Goal: Information Seeking & Learning: Learn about a topic

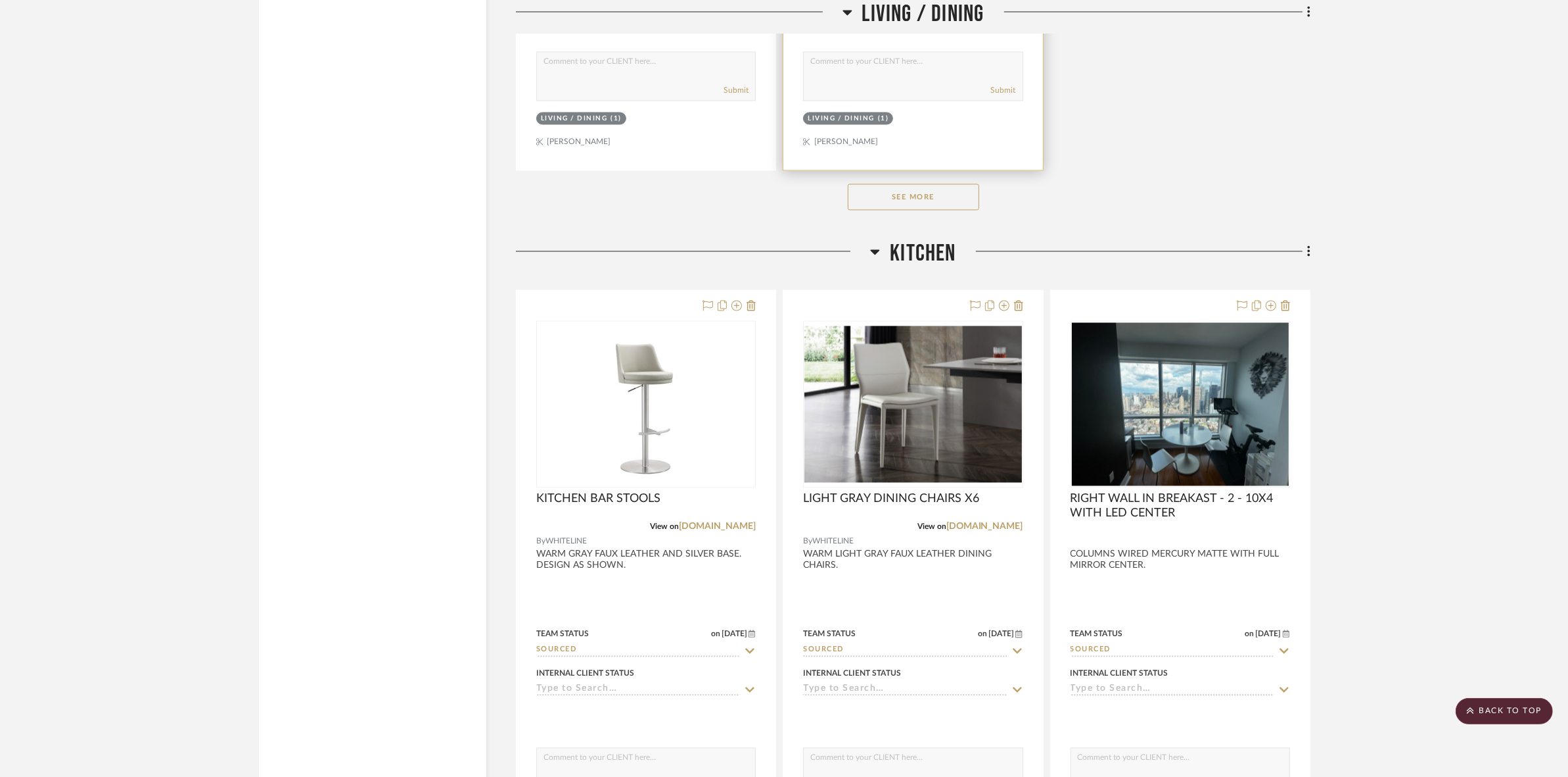
scroll to position [3257, 0]
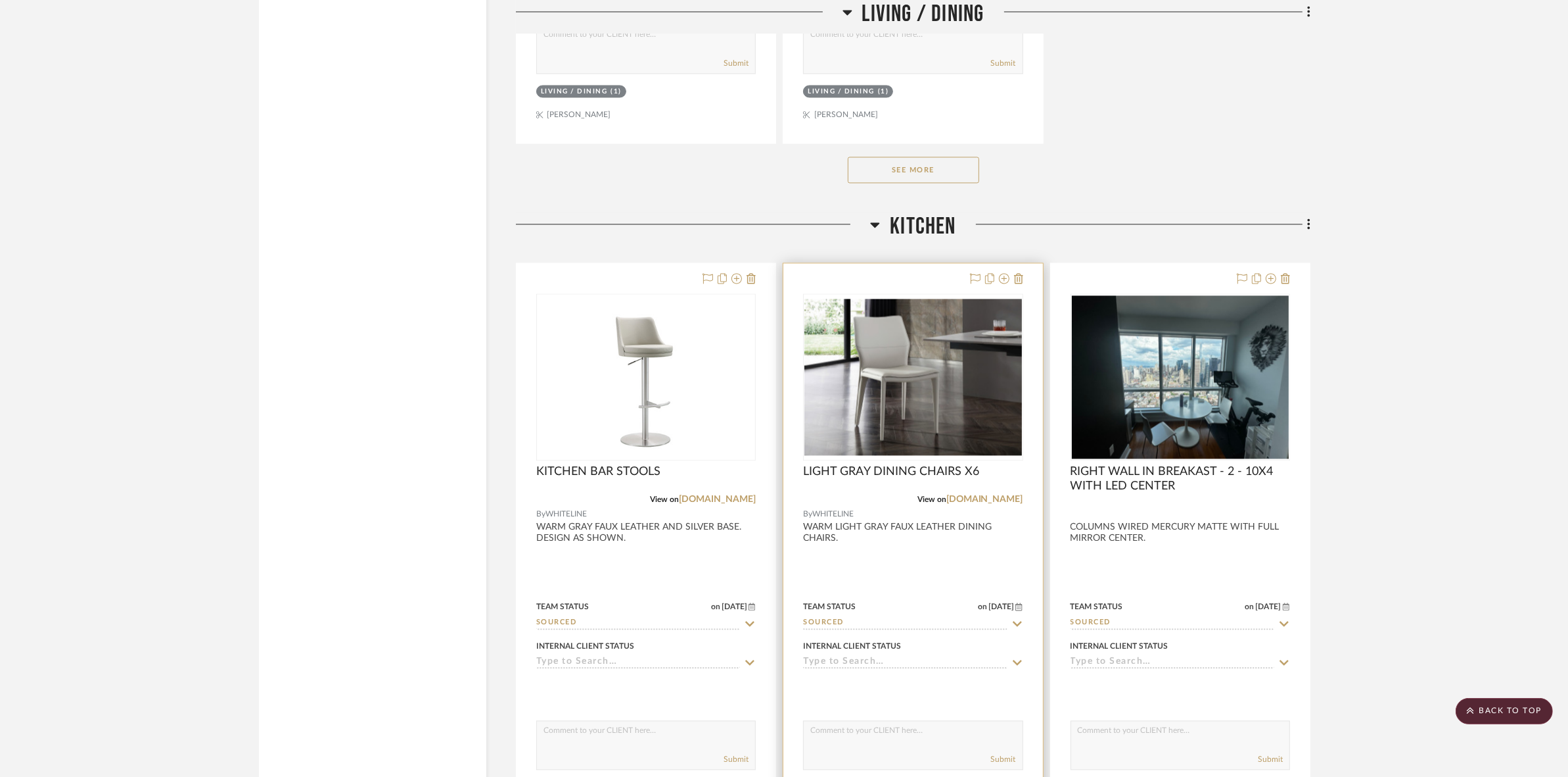
click at [871, 336] on img "0" at bounding box center [912, 377] width 217 height 157
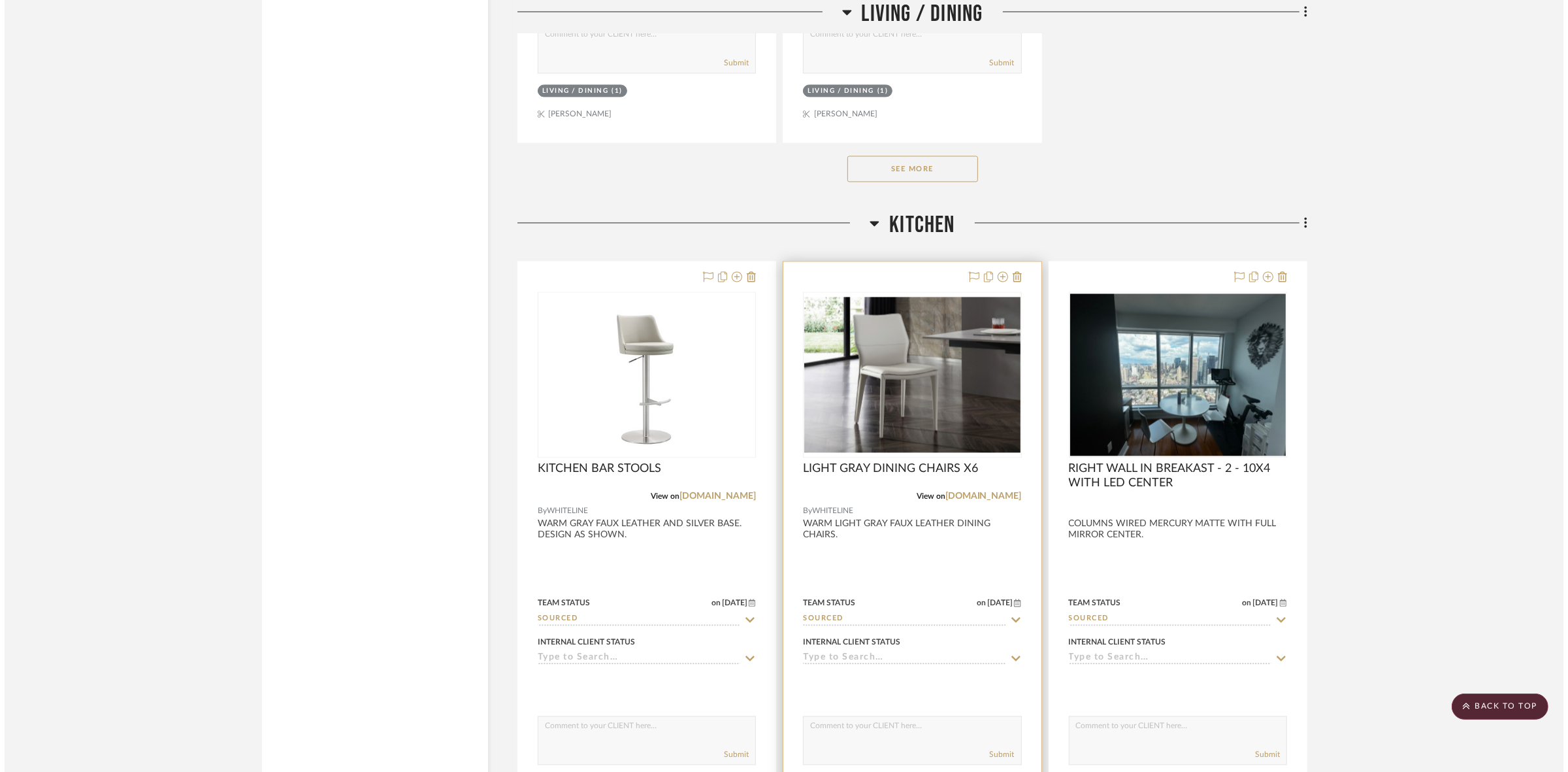
scroll to position [0, 0]
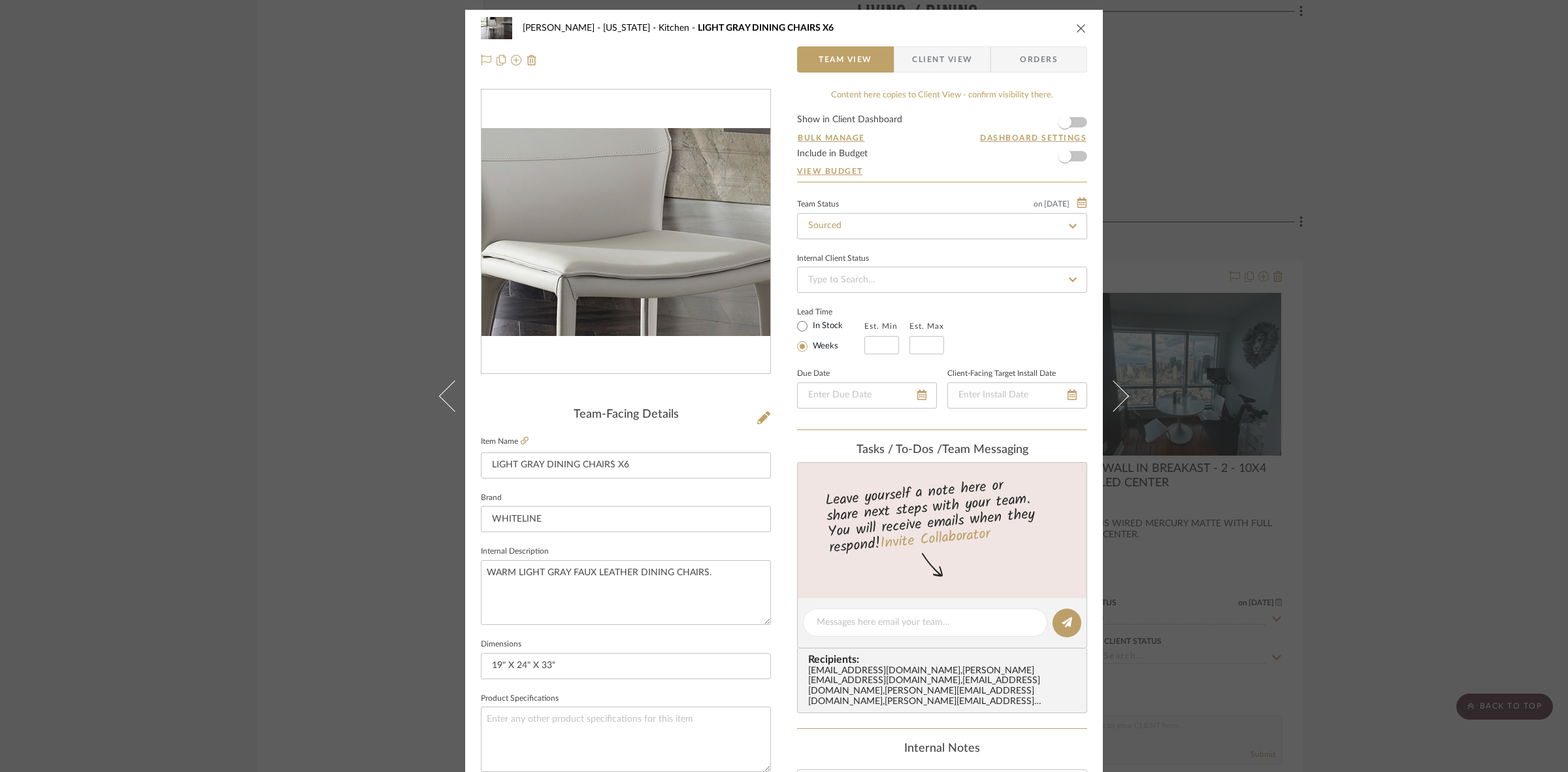
click at [601, 217] on img "0" at bounding box center [625, 232] width 288 height 208
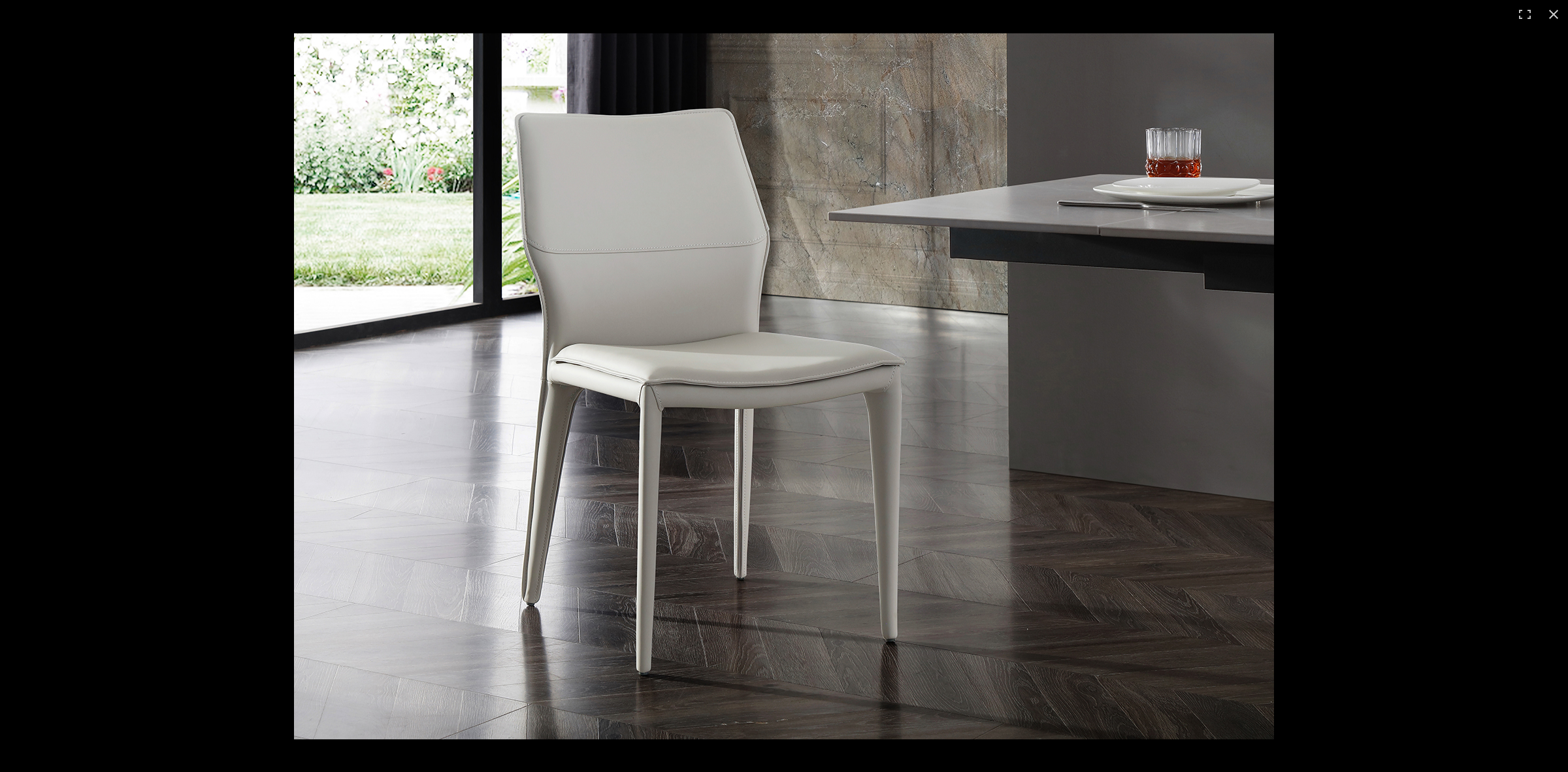
click at [835, 426] on img at bounding box center [784, 386] width 980 height 706
click at [1438, 431] on div at bounding box center [1068, 415] width 1549 height 762
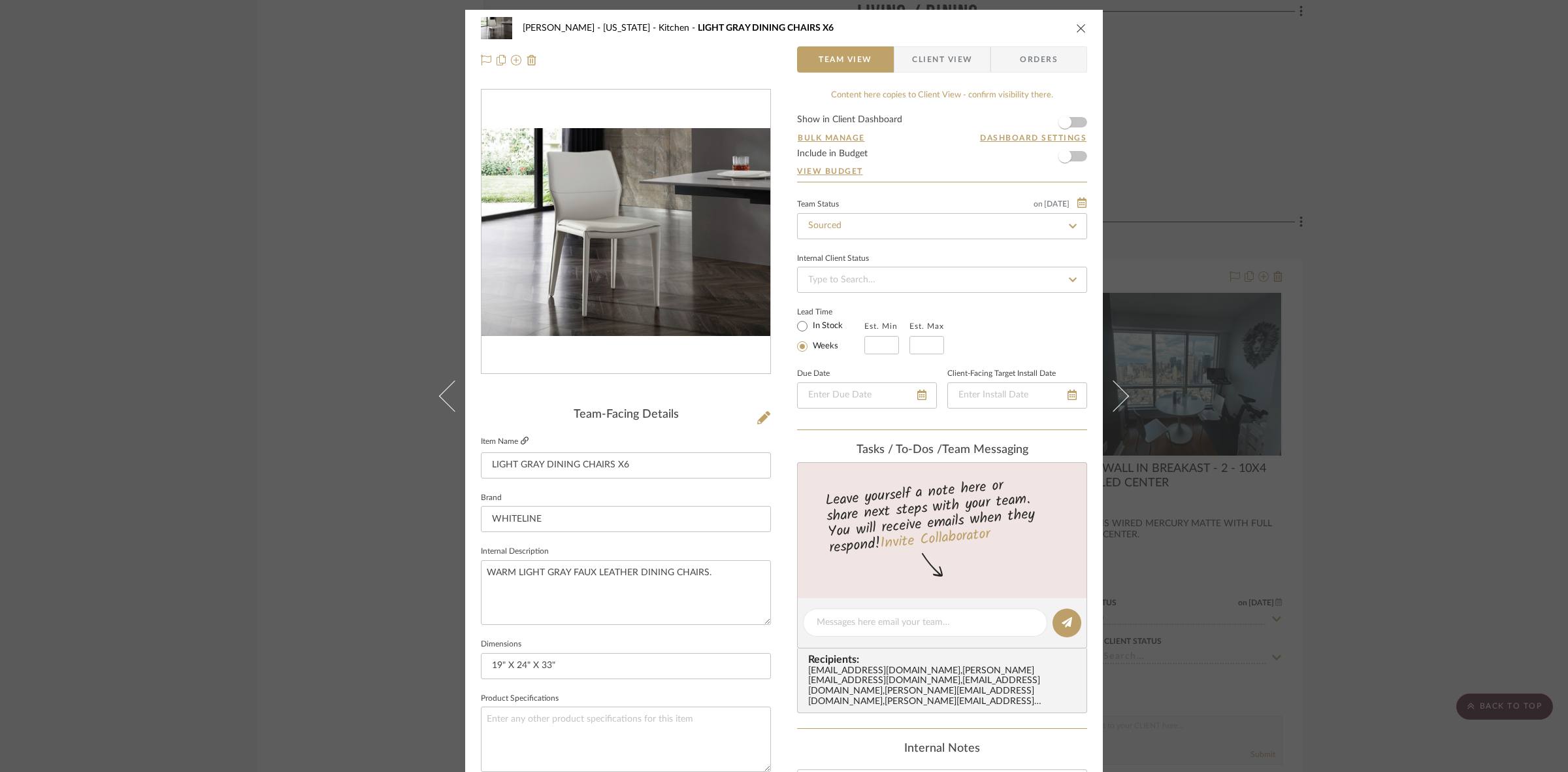
click at [520, 446] on link at bounding box center [524, 441] width 8 height 11
drag, startPoint x: 206, startPoint y: 475, endPoint x: 250, endPoint y: 535, distance: 74.4
click at [206, 475] on div "[PERSON_NAME] - [US_STATE] Kitchen LIGHT GRAY DINING CHAIRS X6 Team View Client…" at bounding box center [784, 386] width 1568 height 772
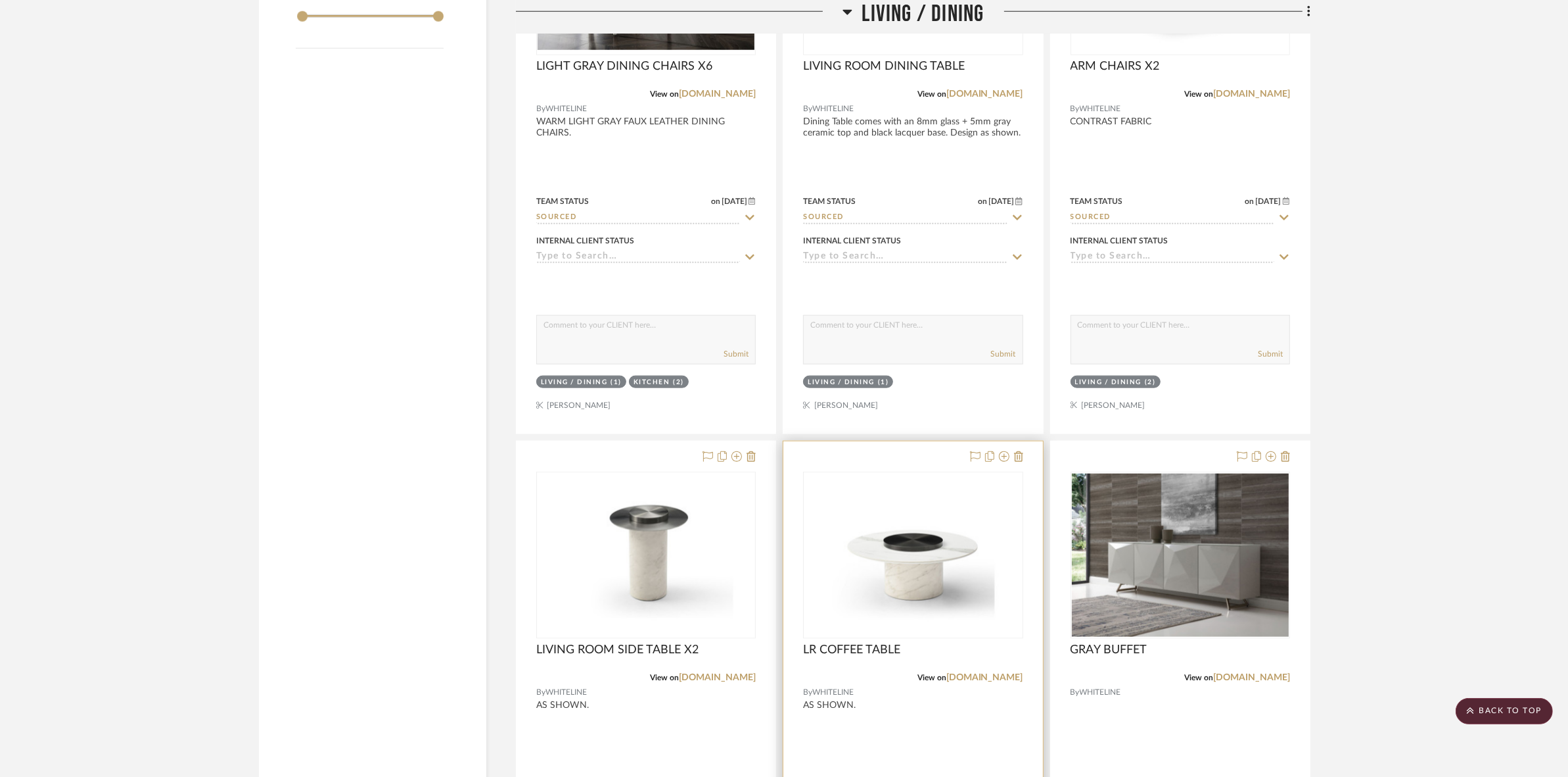
scroll to position [1531, 0]
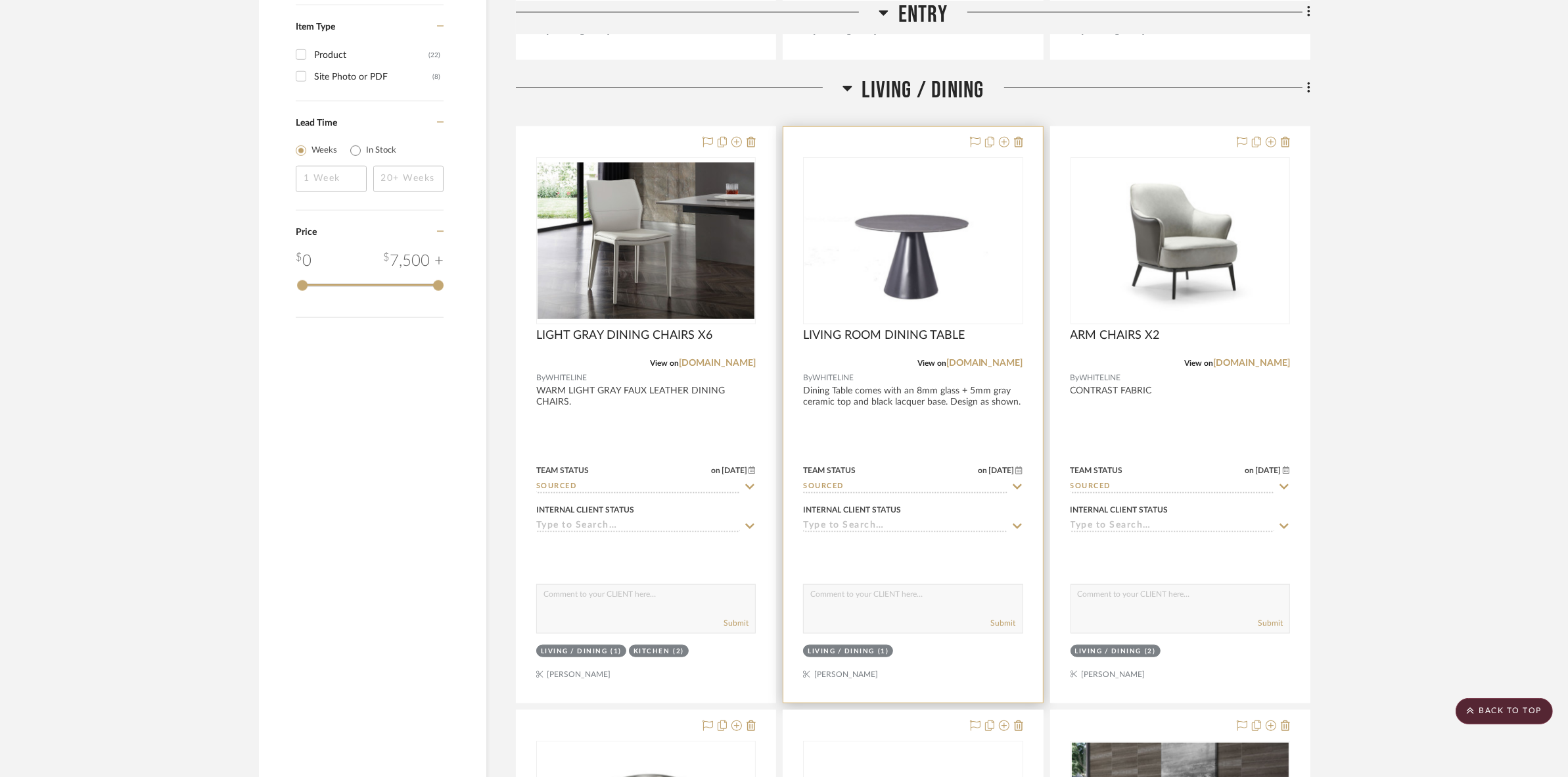
click at [845, 263] on img "0" at bounding box center [912, 241] width 217 height 157
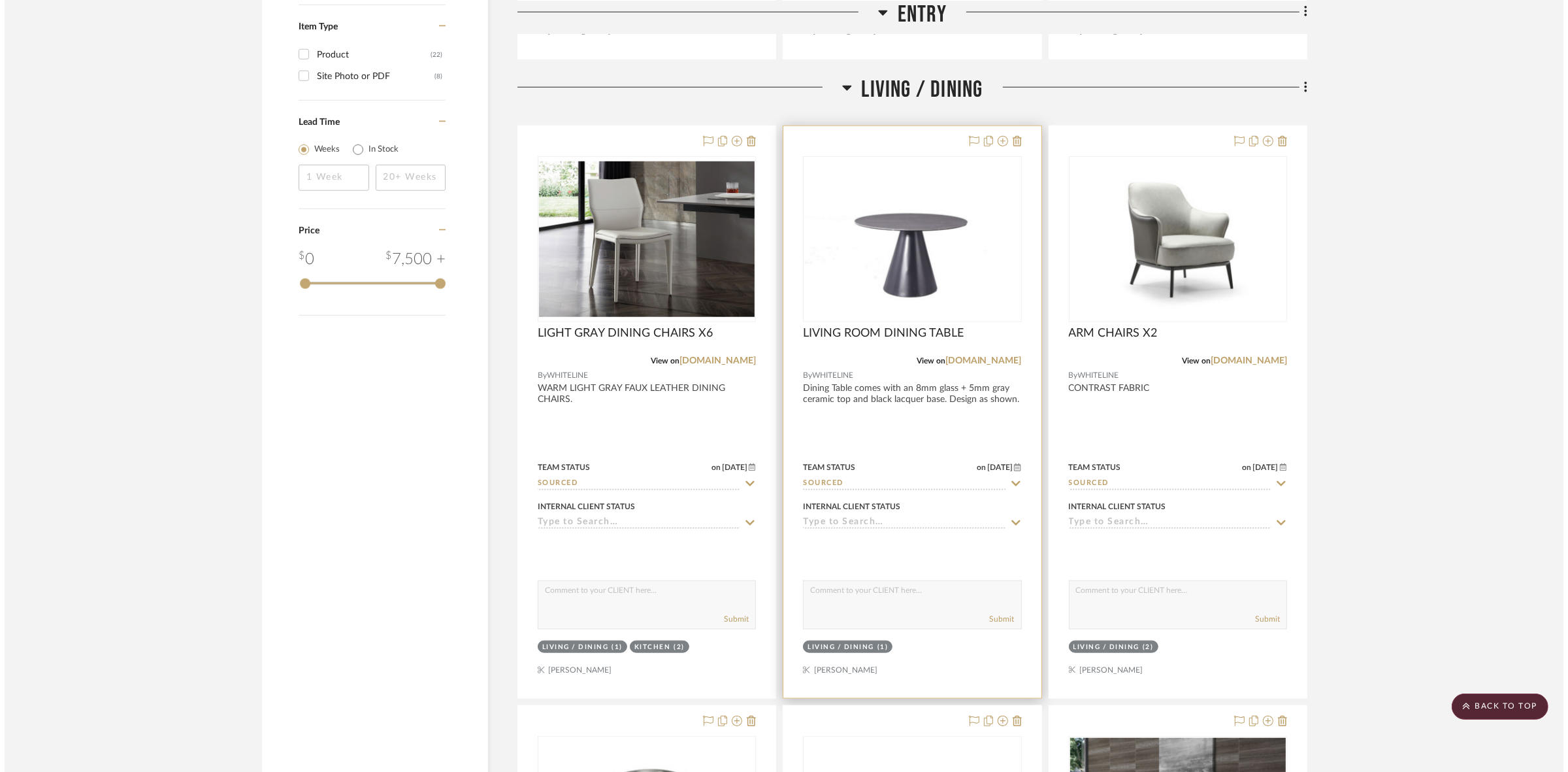
scroll to position [0, 0]
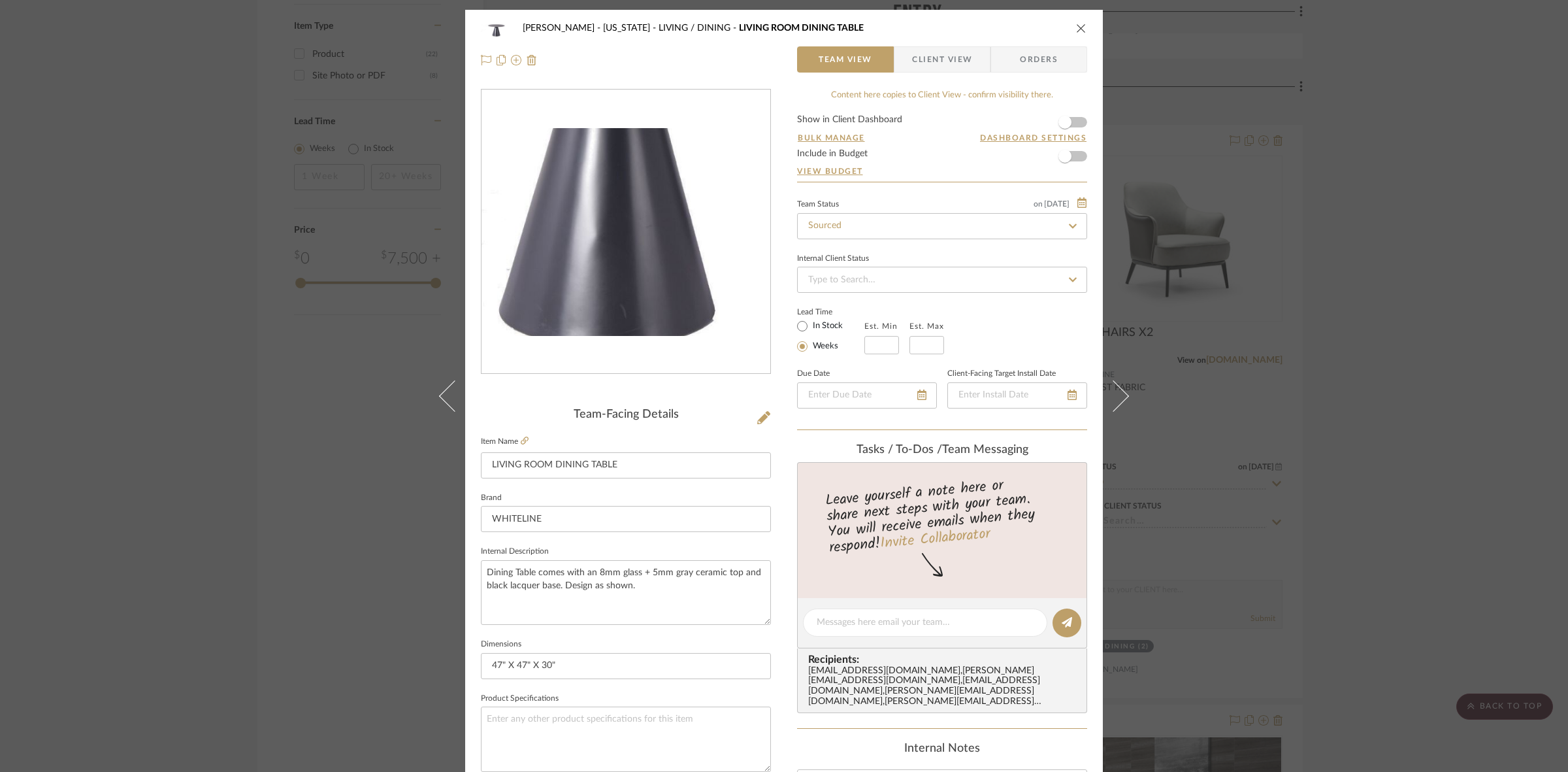
click at [624, 272] on img "0" at bounding box center [625, 232] width 288 height 208
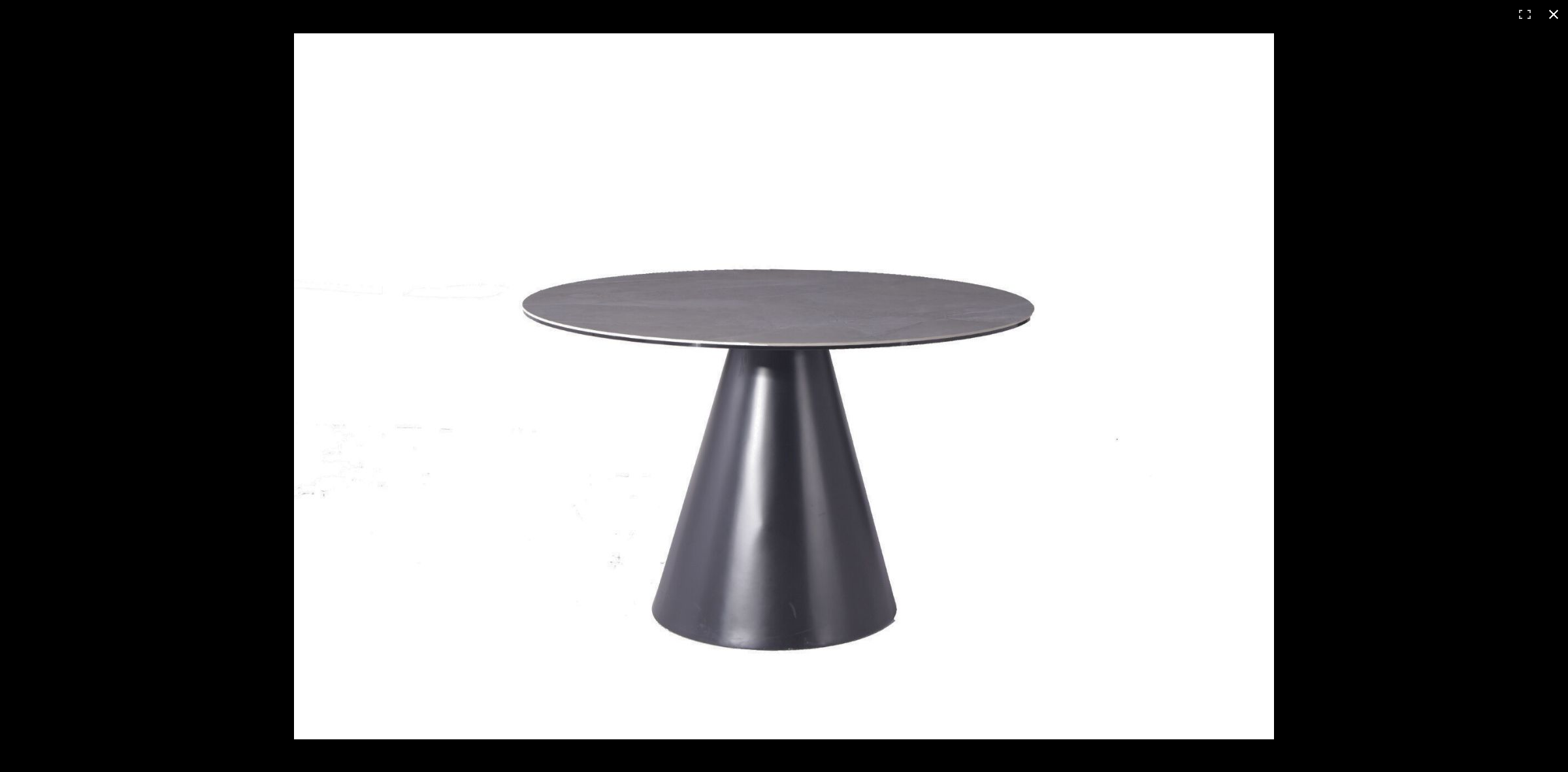
click at [1324, 407] on div at bounding box center [1068, 415] width 1549 height 762
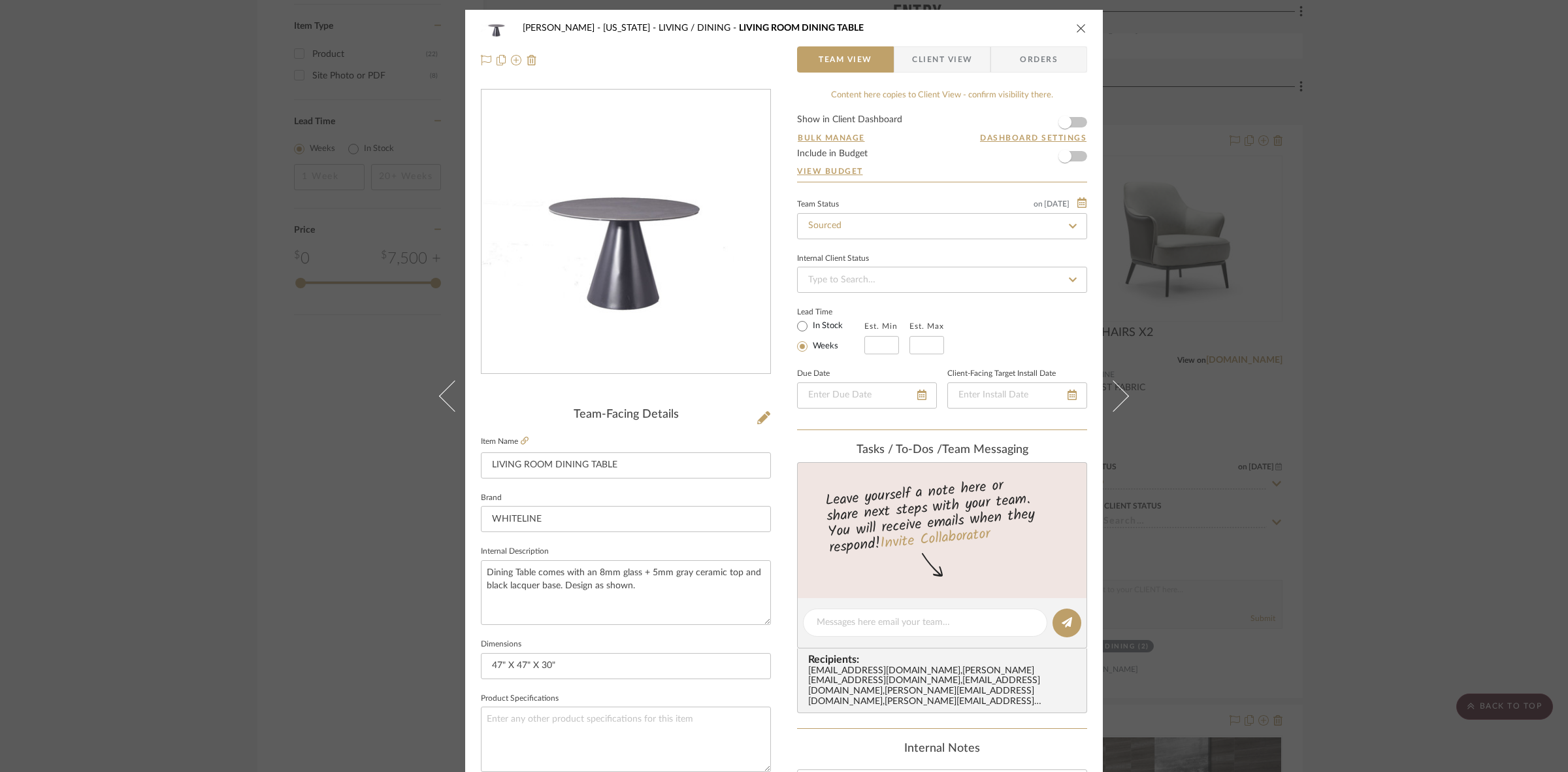
click at [595, 325] on img "0" at bounding box center [625, 232] width 288 height 208
click at [523, 438] on icon at bounding box center [524, 441] width 8 height 8
click at [171, 380] on div "[PERSON_NAME] - [US_STATE] LIVING / DINING LIVING ROOM DINING TABLE Team View C…" at bounding box center [784, 386] width 1568 height 772
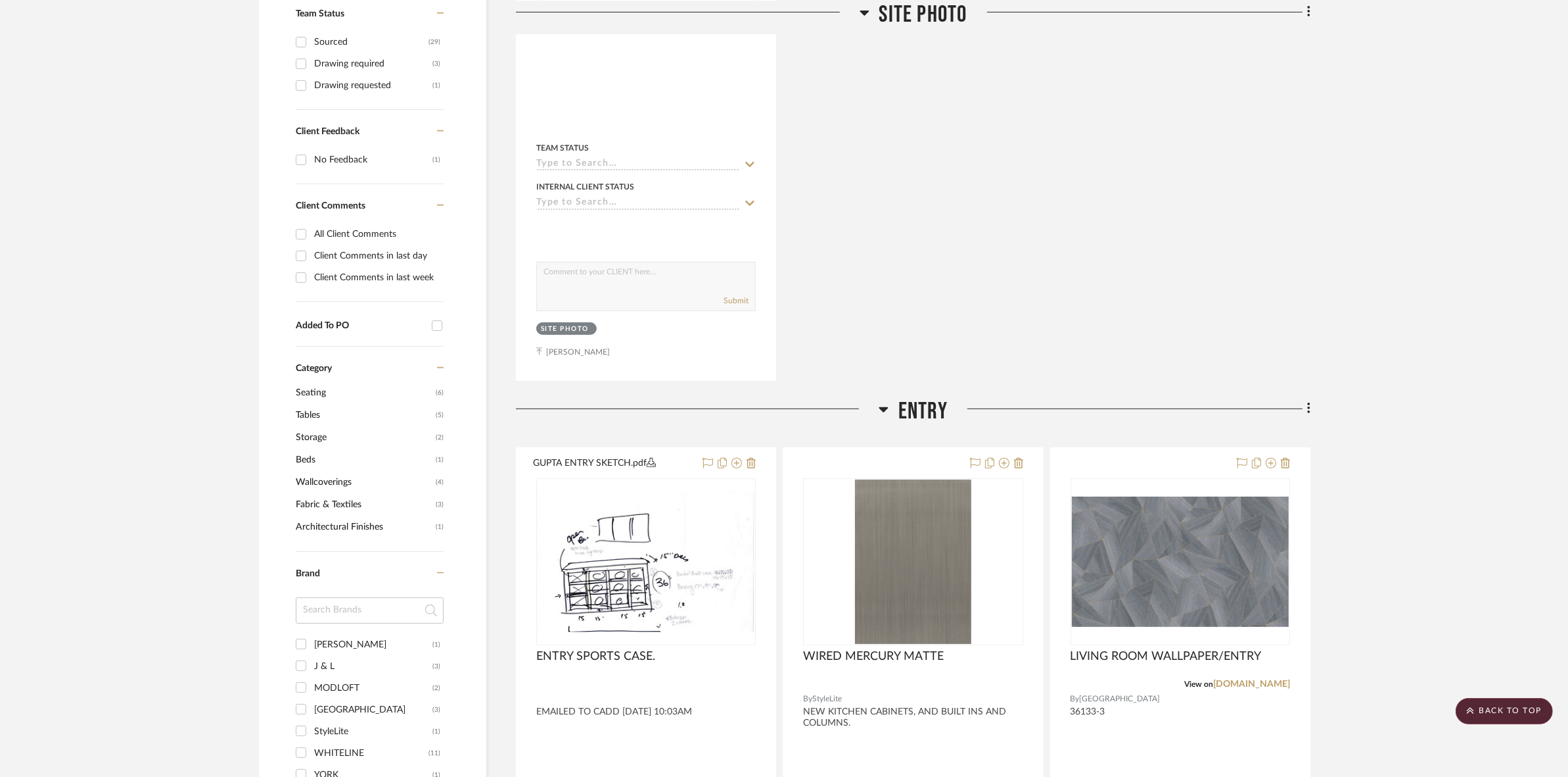
scroll to position [545, 0]
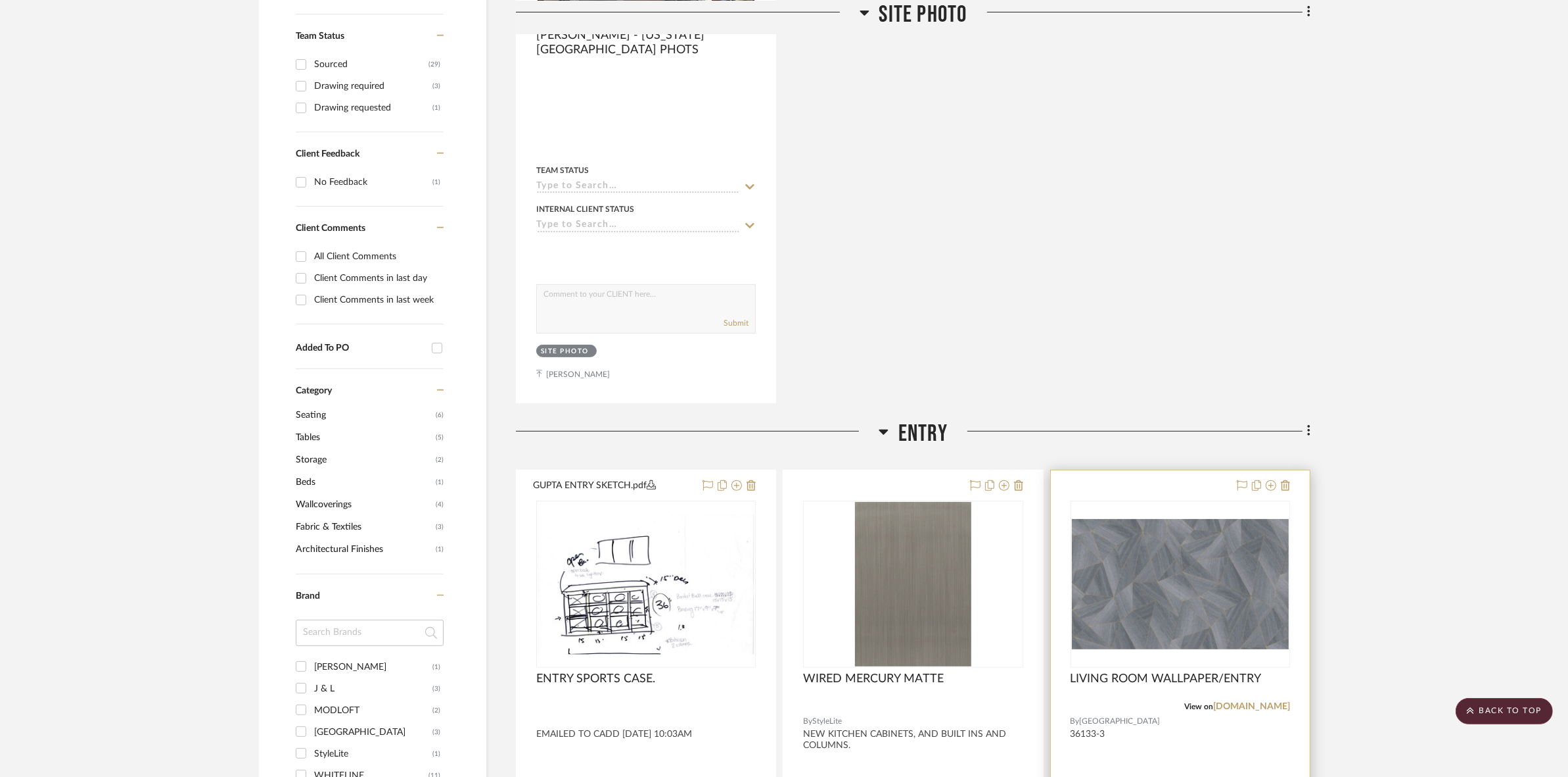
click at [0, 0] on img at bounding box center [0, 0] width 0 height 0
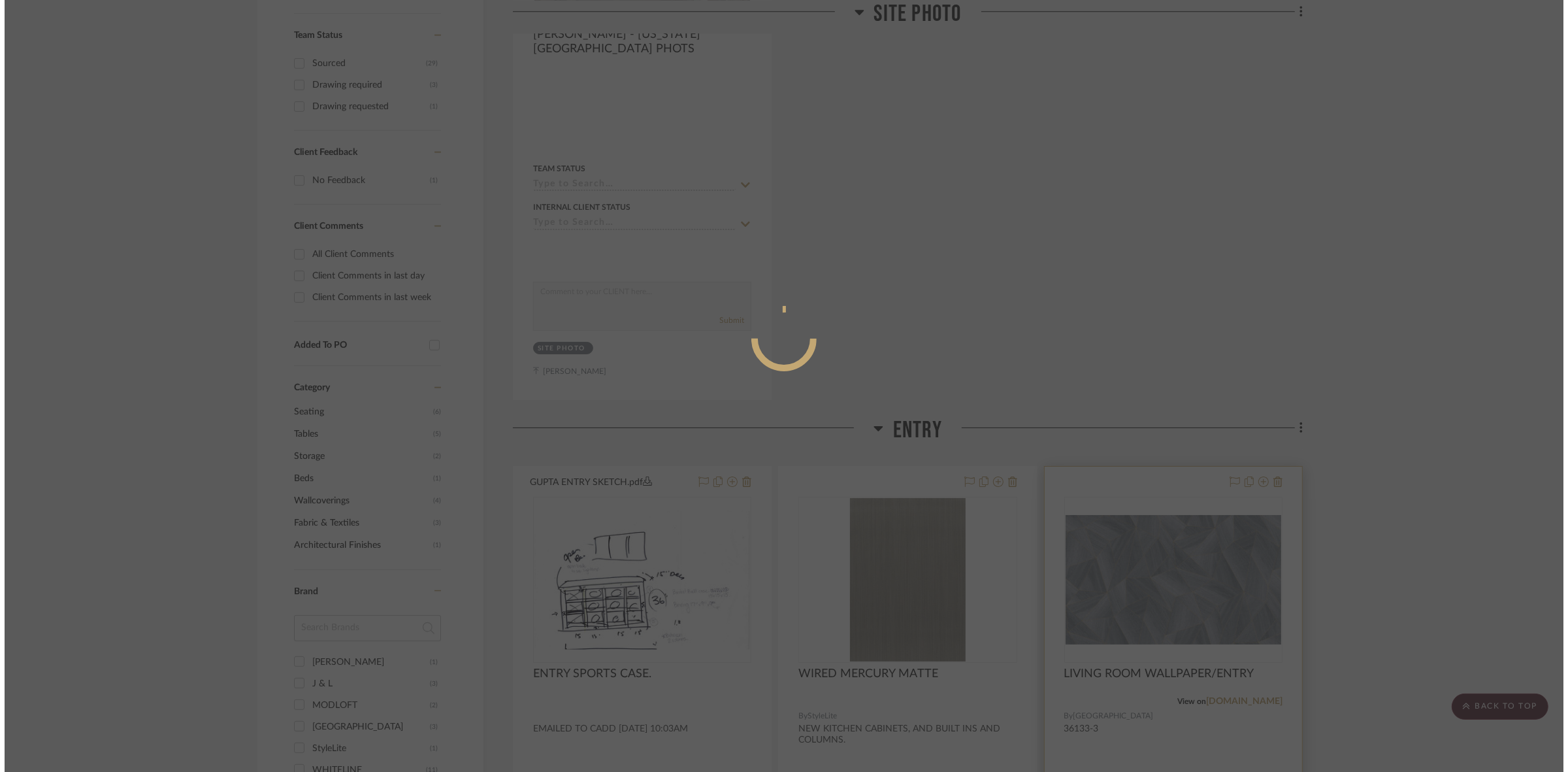
scroll to position [0, 0]
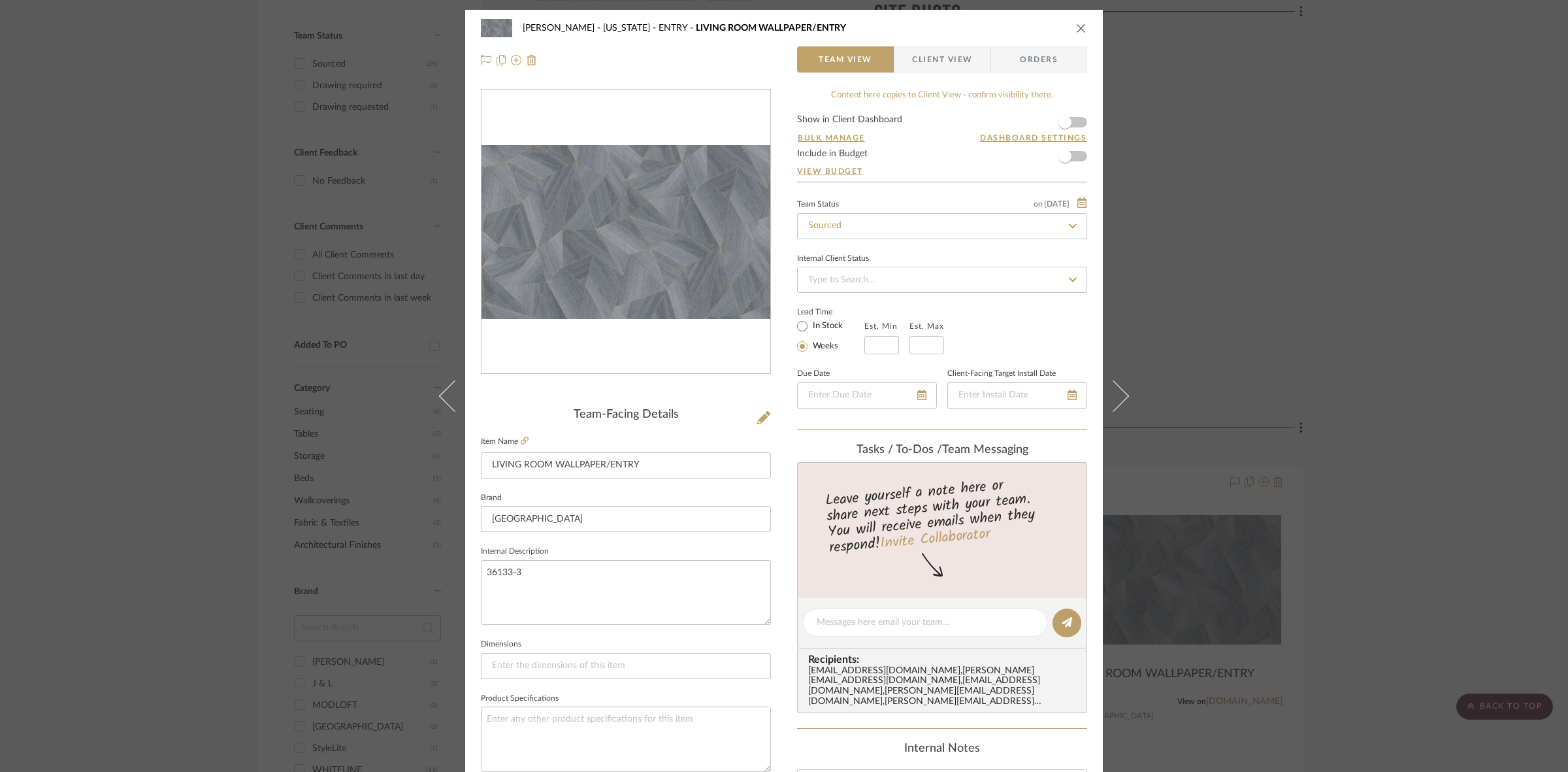
click at [551, 225] on img "0" at bounding box center [625, 231] width 288 height 173
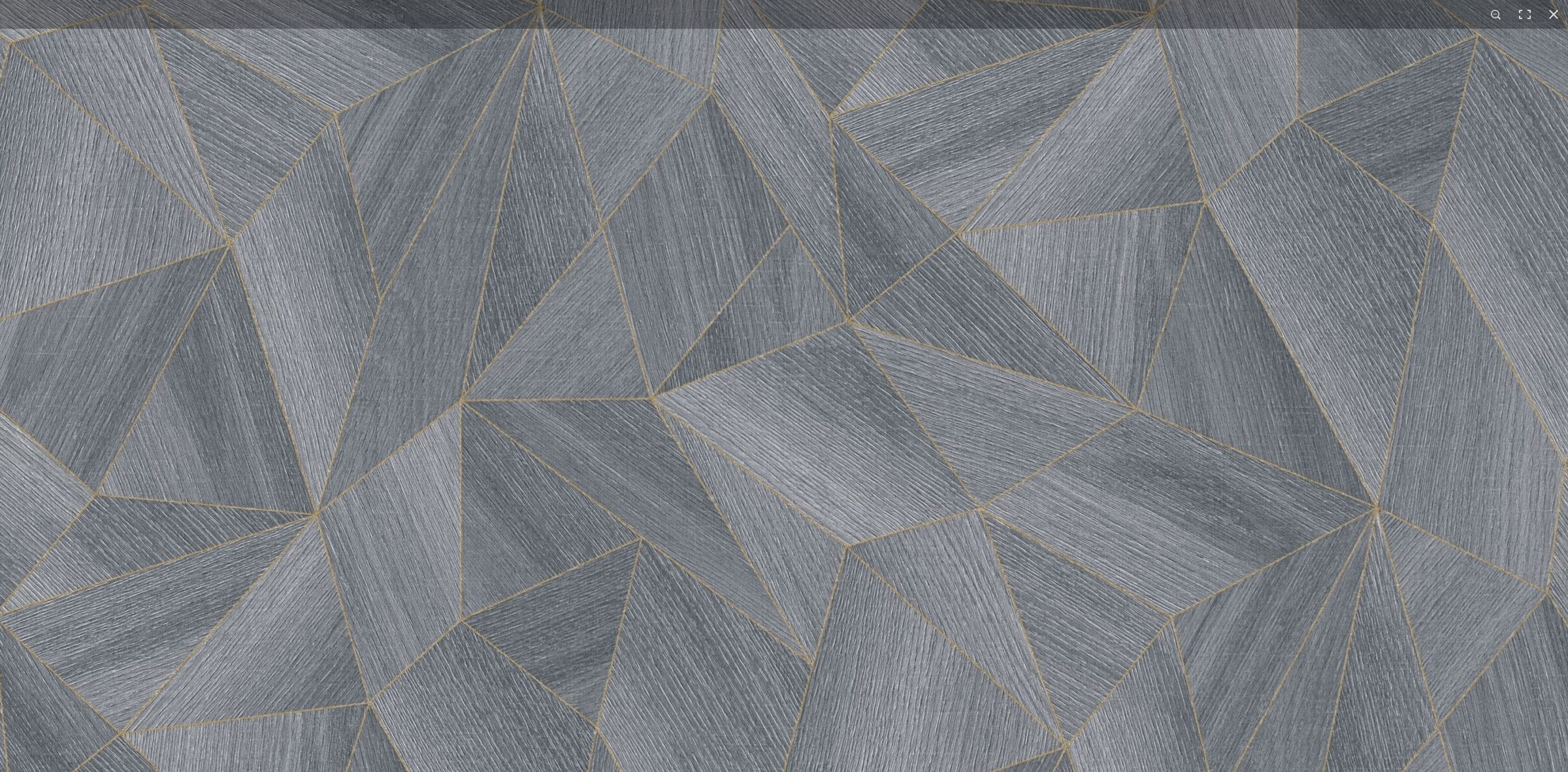
click at [179, 331] on img at bounding box center [828, 415] width 1672 height 1003
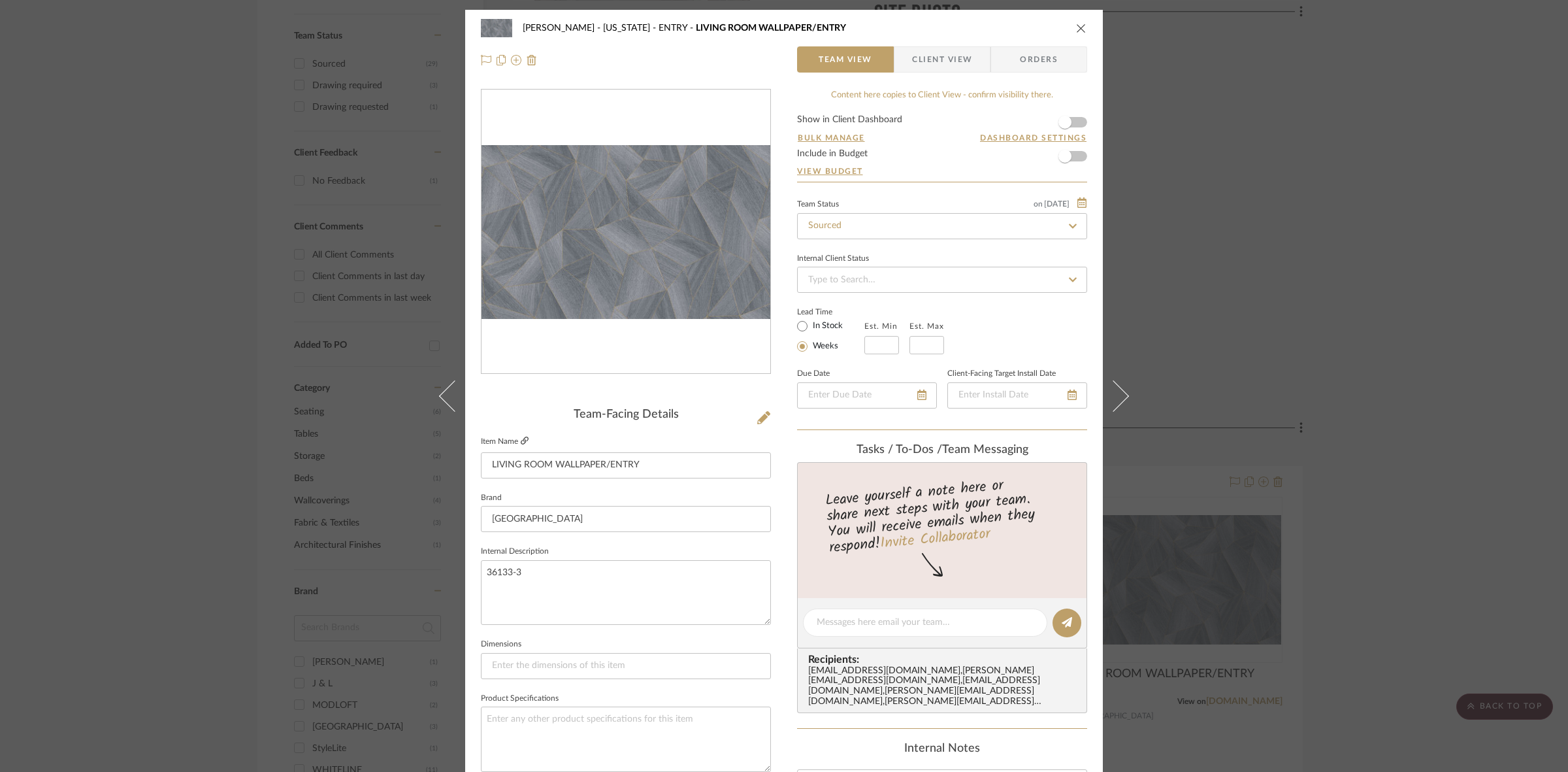
click at [520, 442] on icon at bounding box center [524, 441] width 8 height 8
click at [523, 442] on icon at bounding box center [524, 441] width 8 height 8
click at [1343, 344] on div "[PERSON_NAME] - [US_STATE] ENTRY LIVING ROOM WALLPAPER/ENTRY Team View Client V…" at bounding box center [784, 386] width 1568 height 772
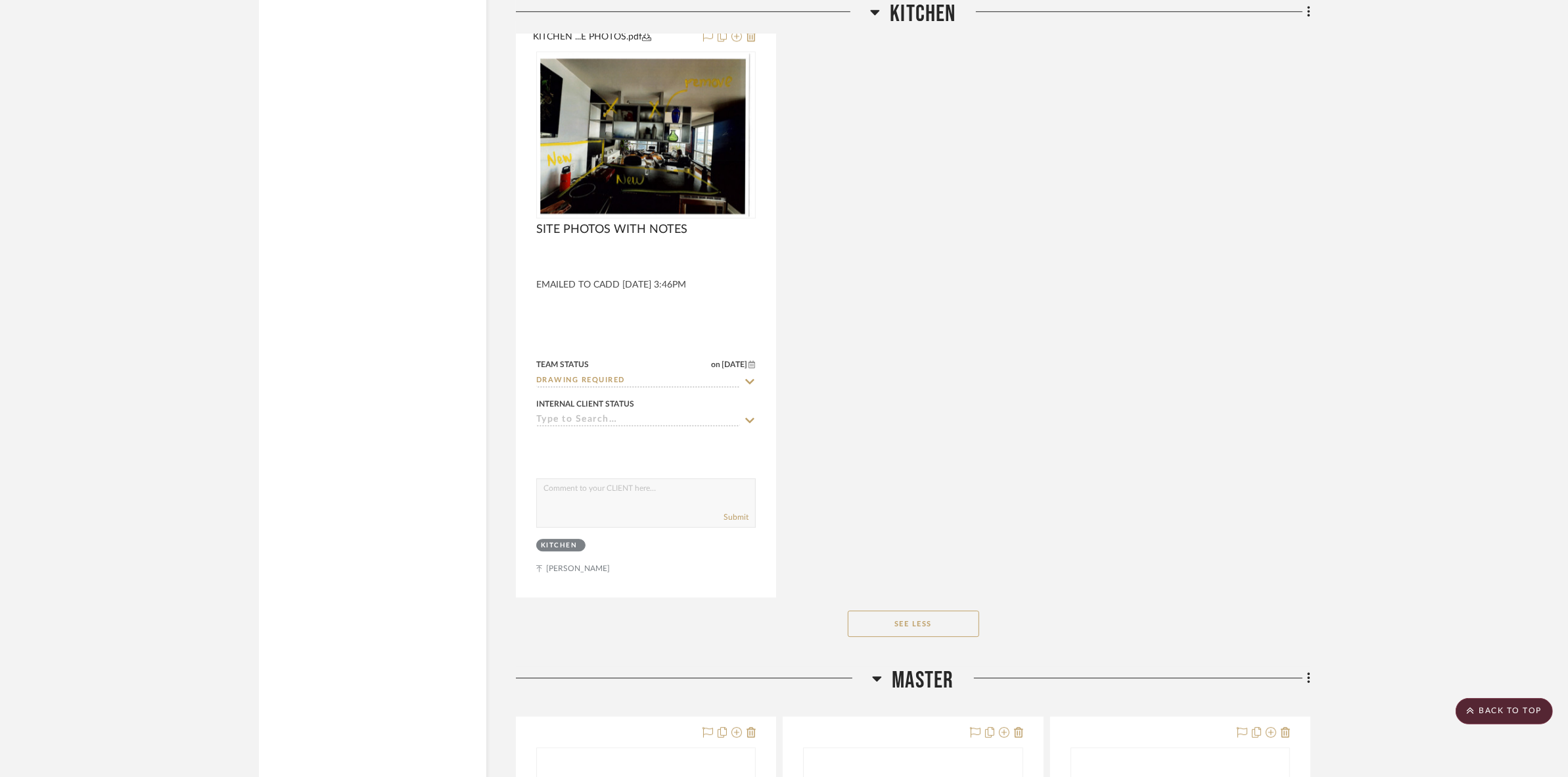
scroll to position [4984, 0]
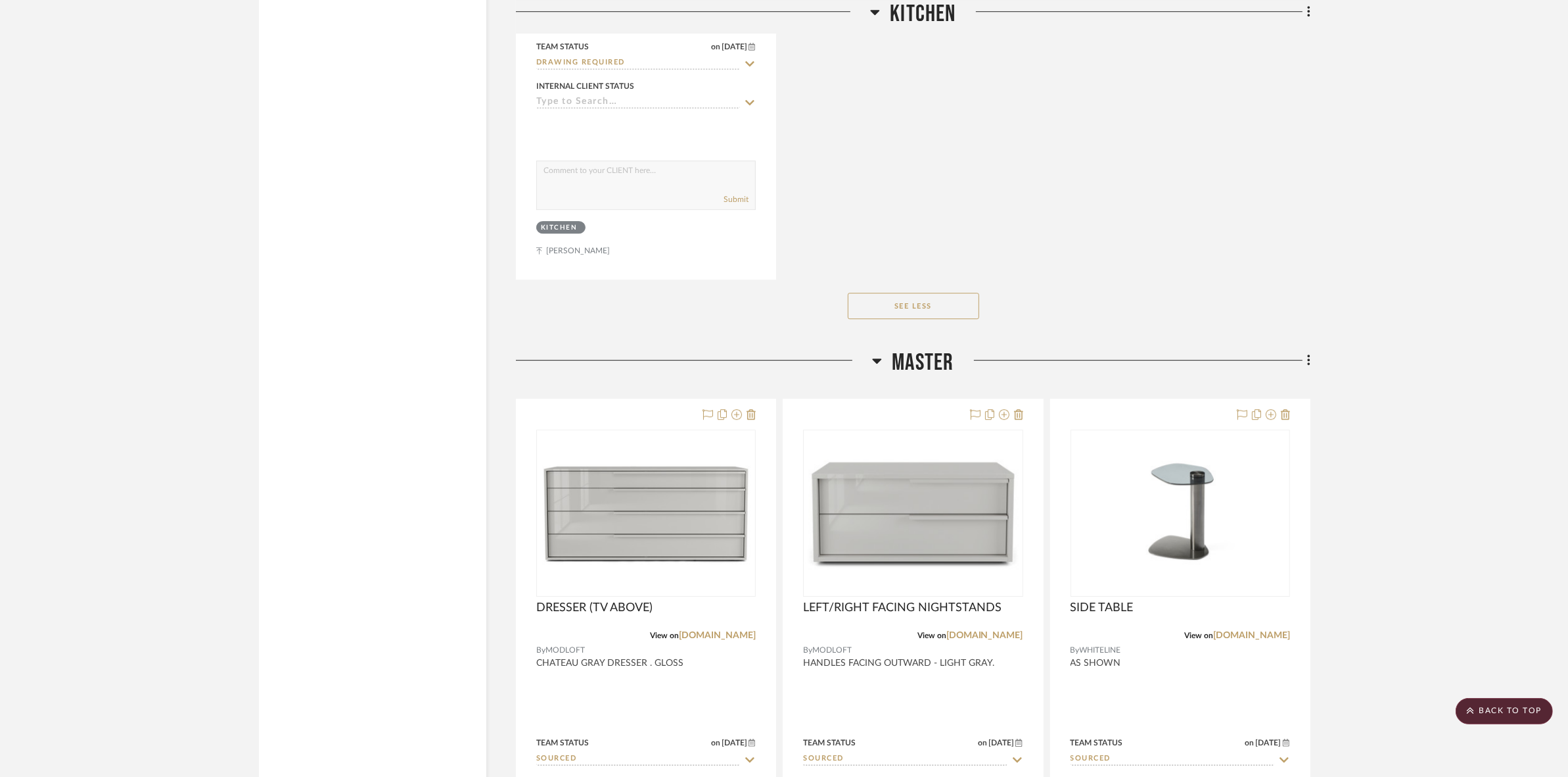
drag, startPoint x: 889, startPoint y: 287, endPoint x: 911, endPoint y: 295, distance: 23.4
click at [889, 293] on button "See Less" at bounding box center [914, 305] width 131 height 26
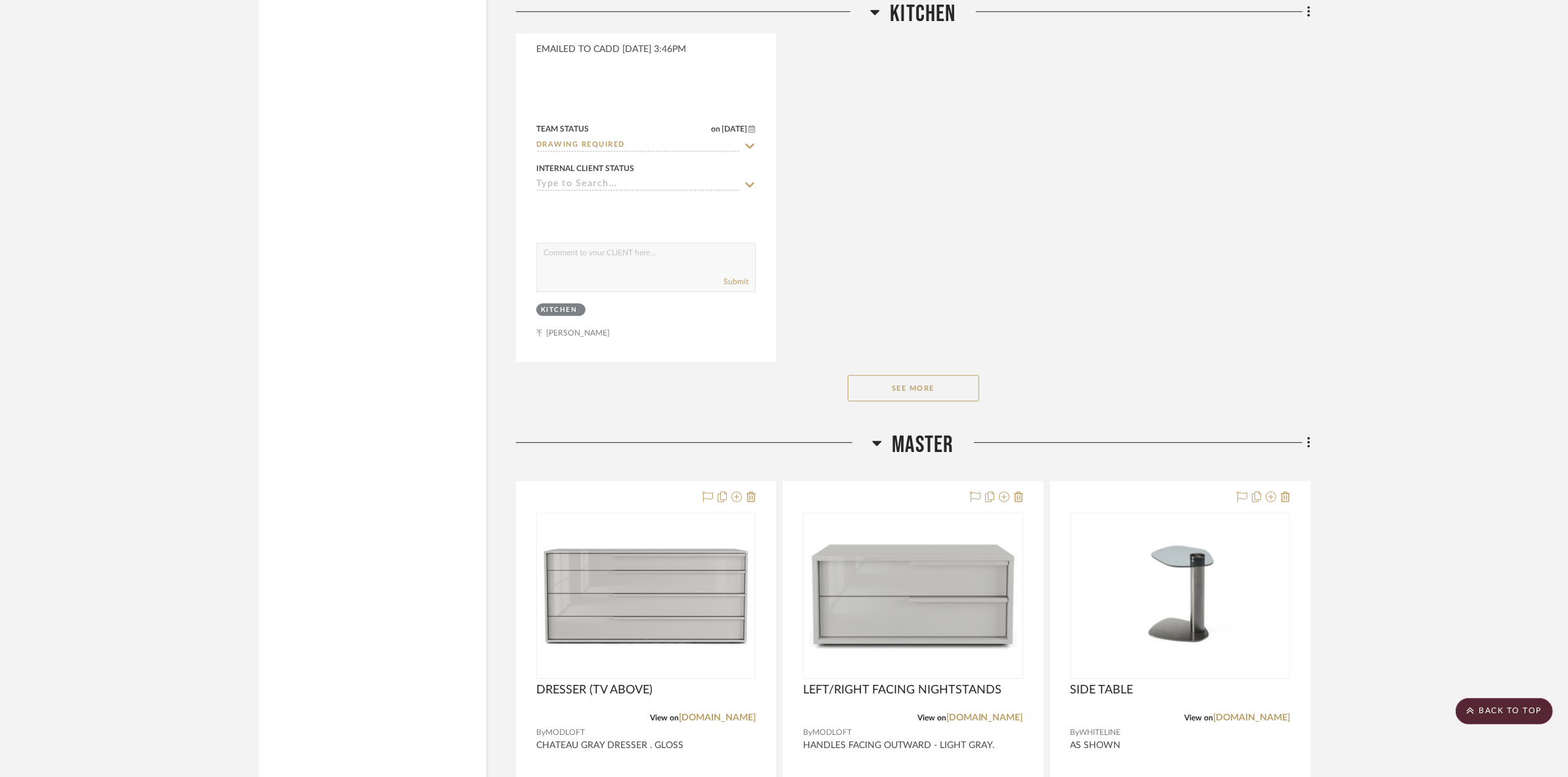
click at [915, 362] on div "See More" at bounding box center [913, 388] width 794 height 52
click at [917, 375] on button "See More" at bounding box center [914, 387] width 131 height 26
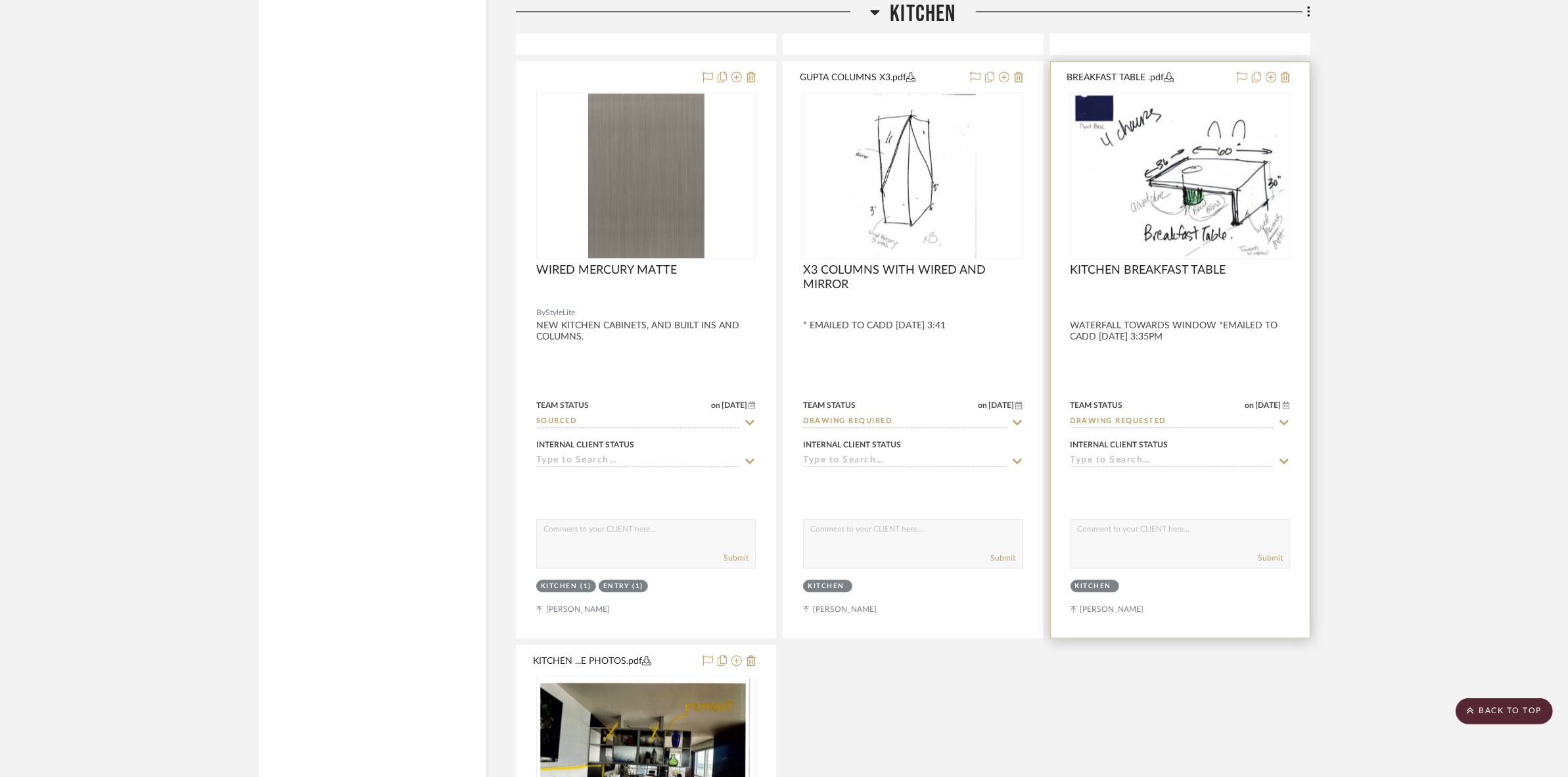
scroll to position [3915, 0]
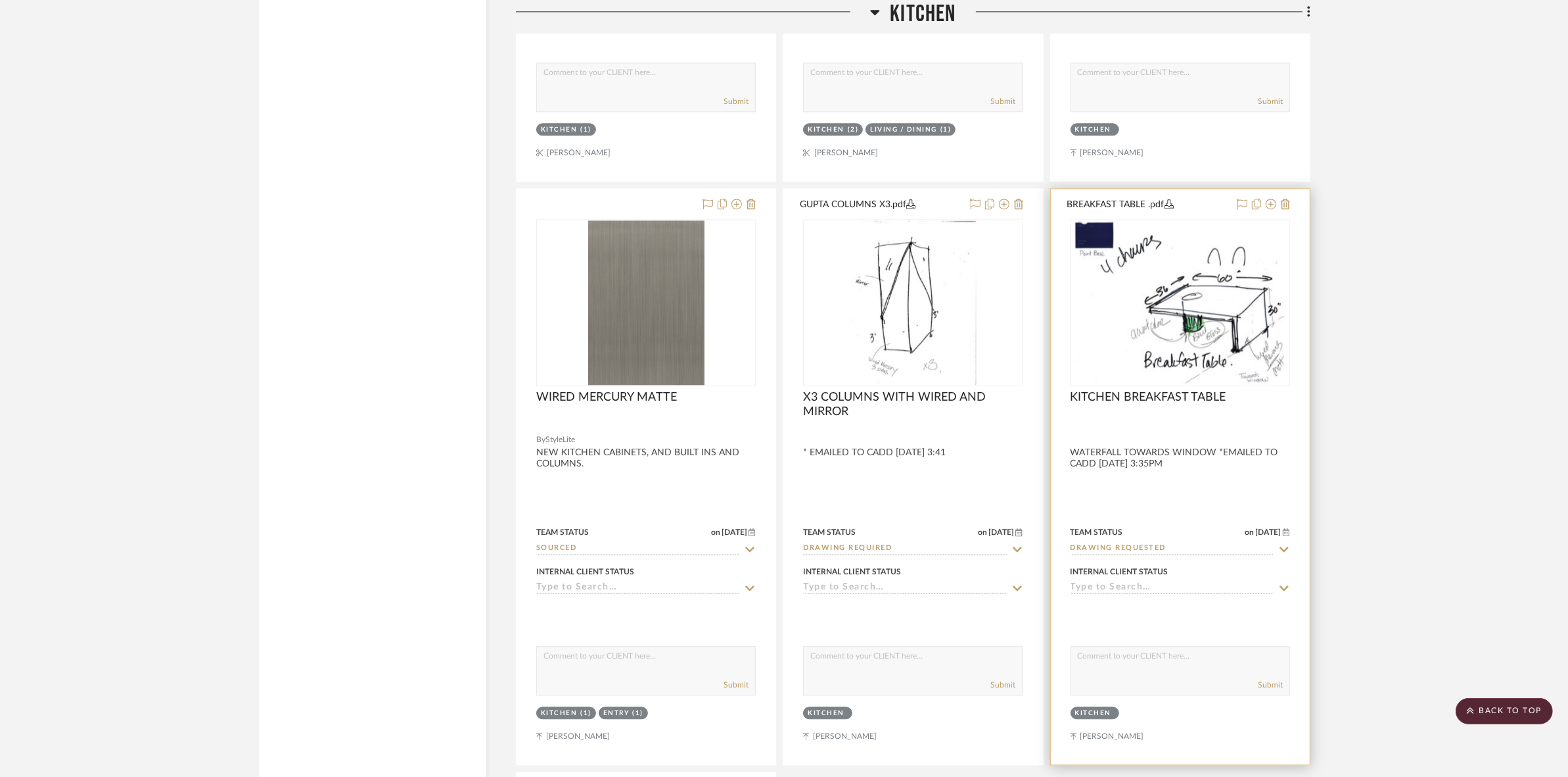
click at [1187, 299] on img "0" at bounding box center [1180, 302] width 213 height 164
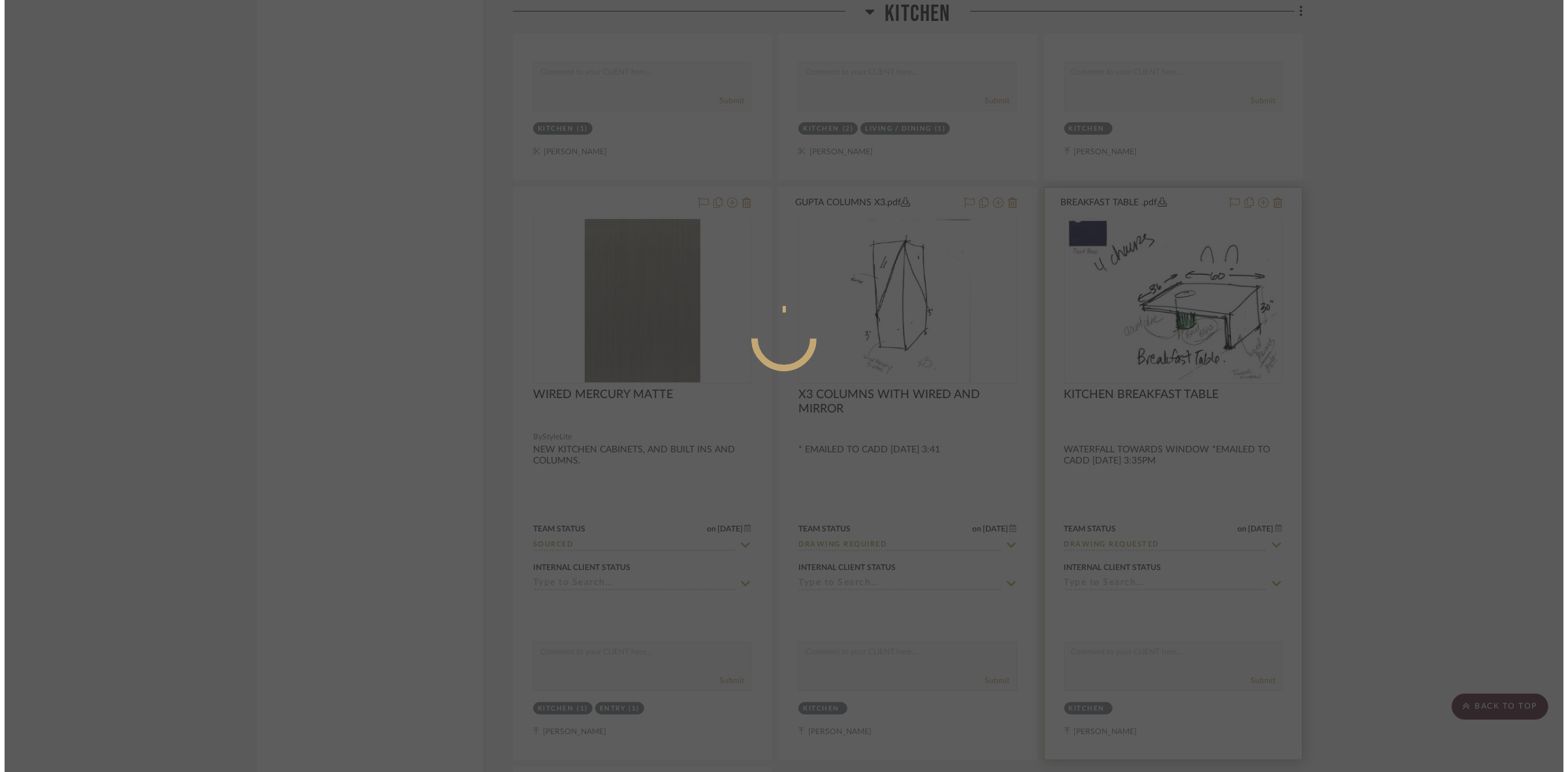
scroll to position [0, 0]
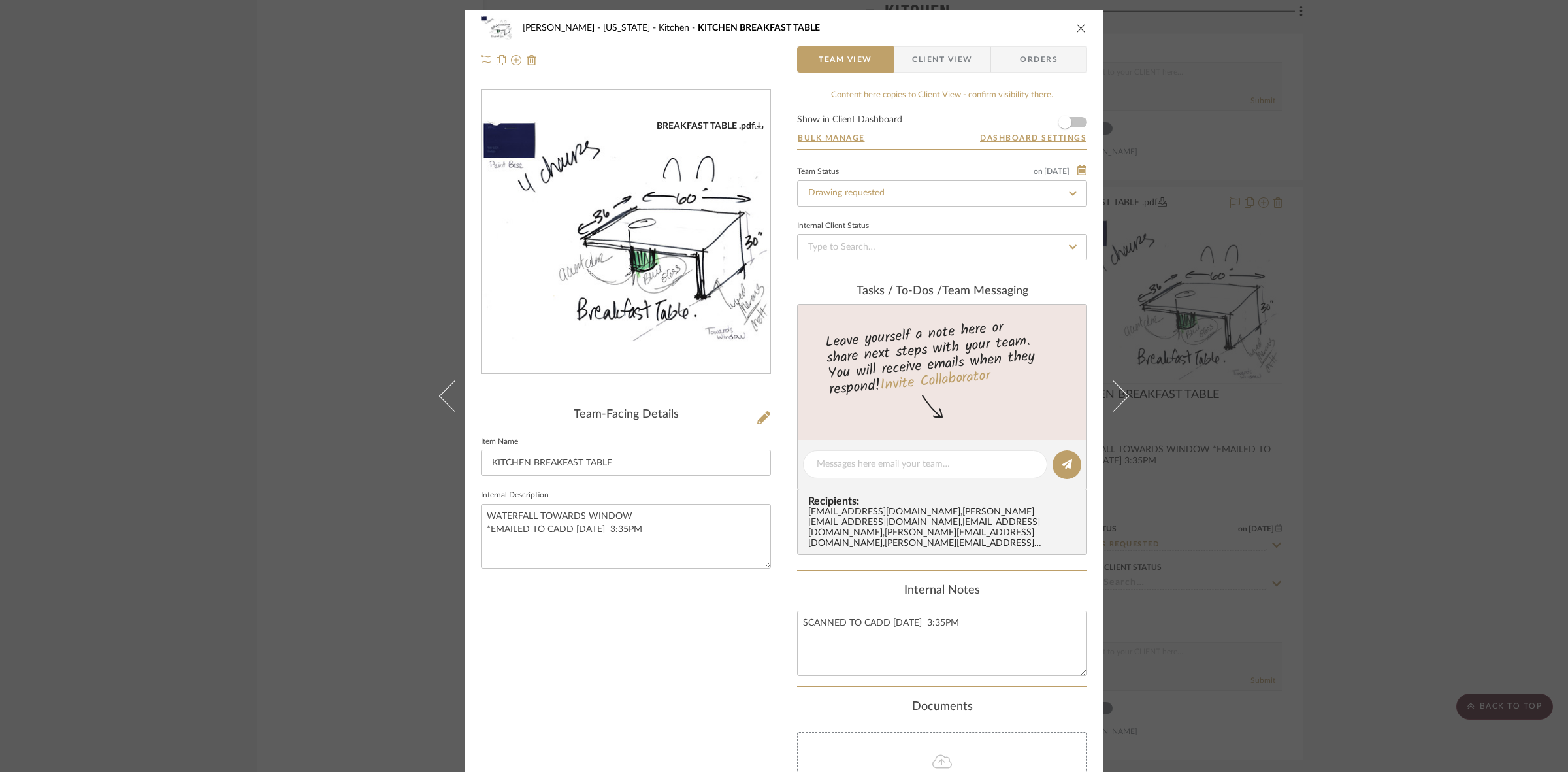
click at [595, 174] on img "0" at bounding box center [625, 231] width 288 height 223
click at [1254, 320] on div "[PERSON_NAME] - [US_STATE] Kitchen KITCHEN BREAKFAST TABLE Team View Client Vie…" at bounding box center [784, 386] width 1568 height 772
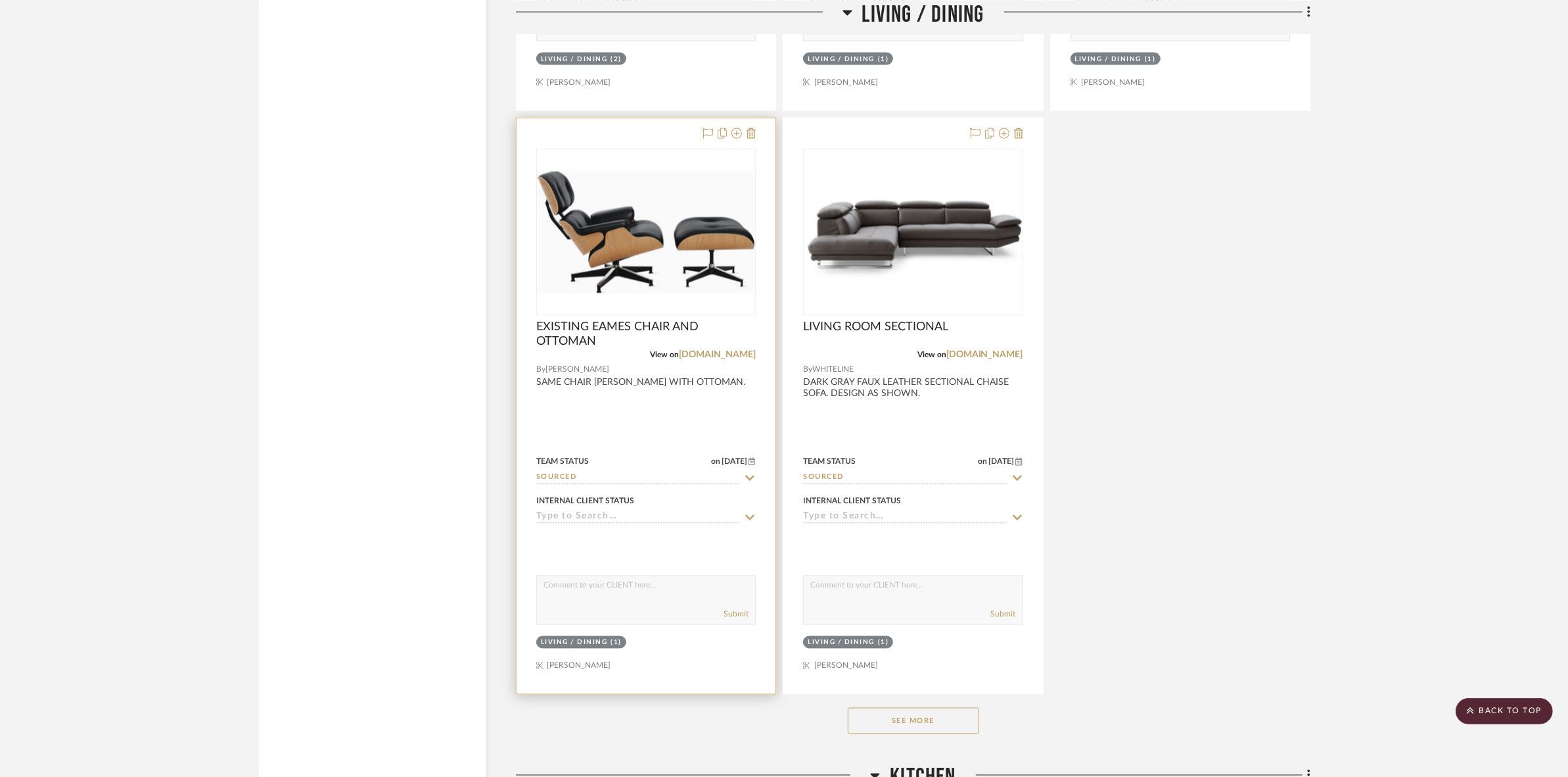
scroll to position [2684, 0]
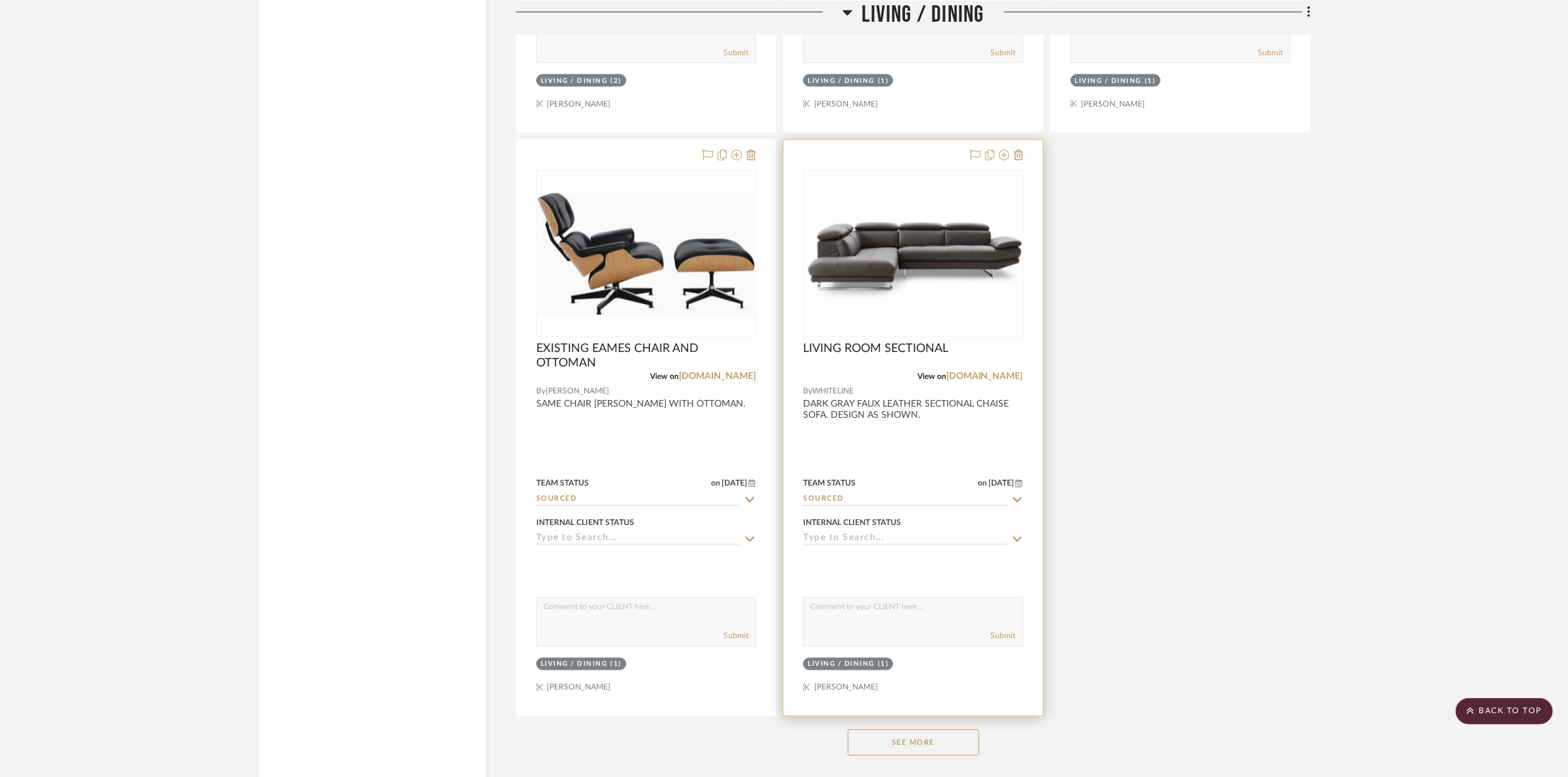
click at [881, 211] on img "0" at bounding box center [912, 254] width 217 height 157
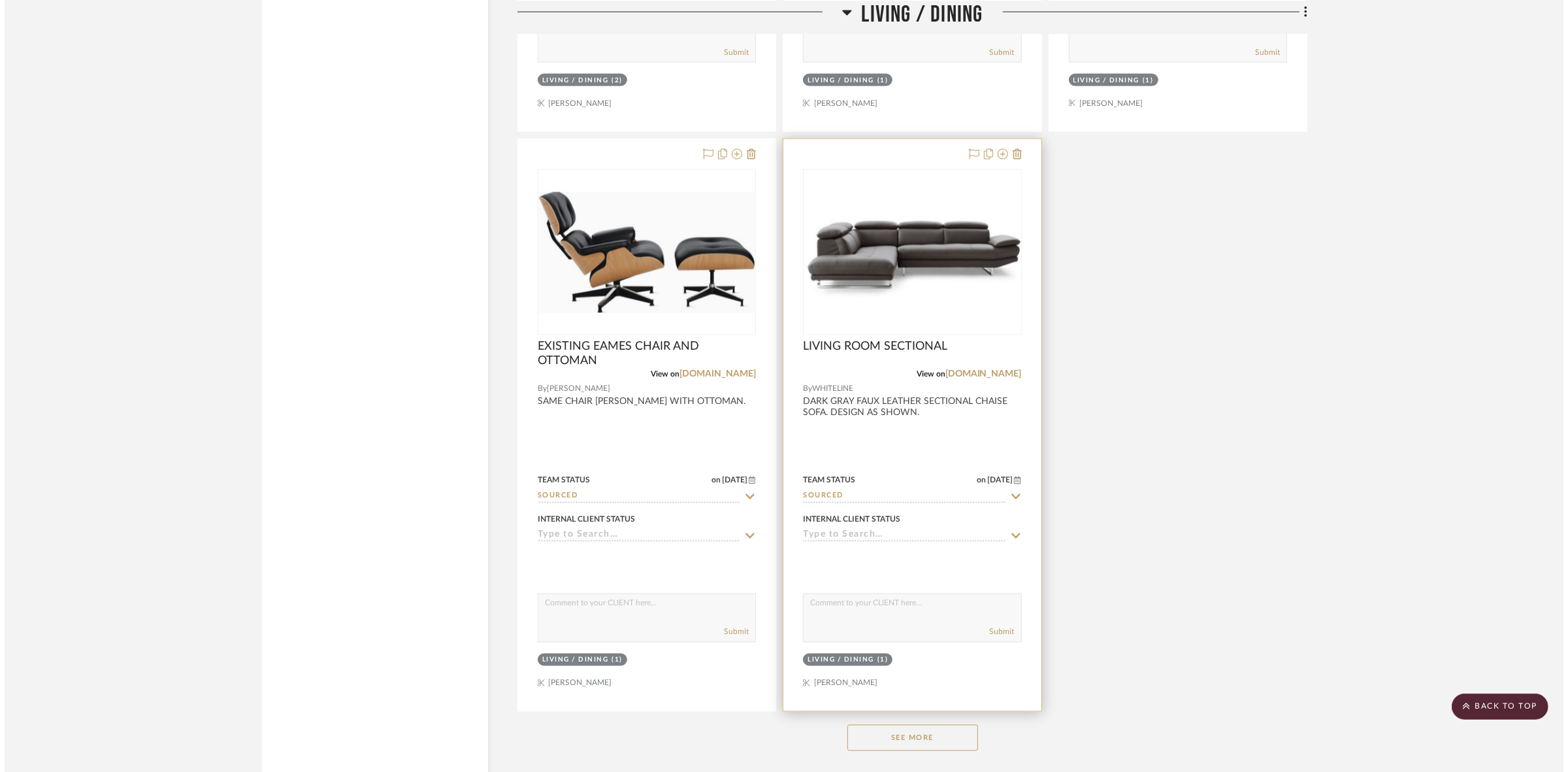
scroll to position [0, 0]
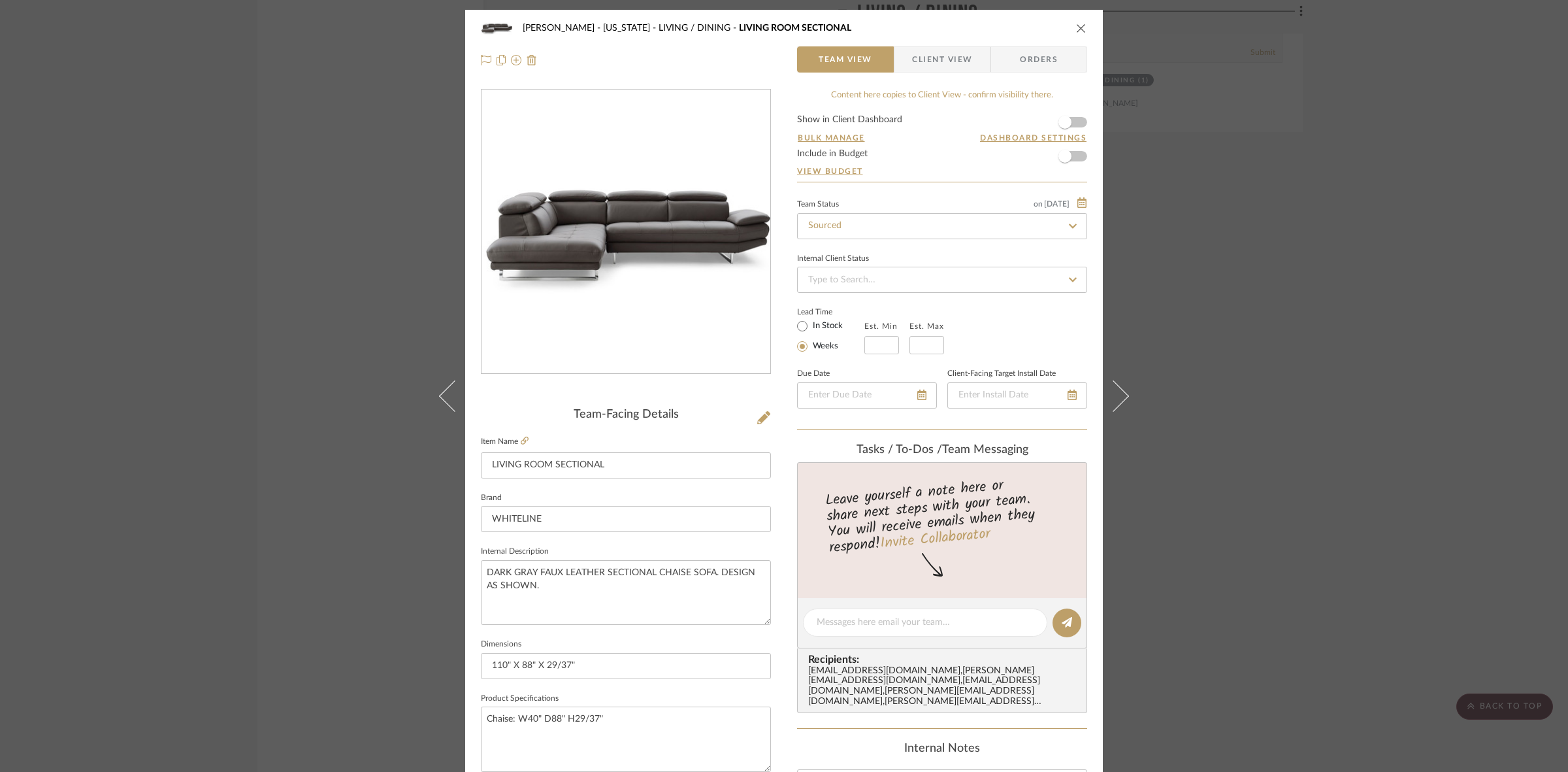
drag, startPoint x: 129, startPoint y: 400, endPoint x: 142, endPoint y: 400, distance: 13.0
click at [134, 400] on div "[PERSON_NAME] - [US_STATE] LIVING / DINING LIVING ROOM SECTIONAL Team View Clie…" at bounding box center [784, 386] width 1568 height 772
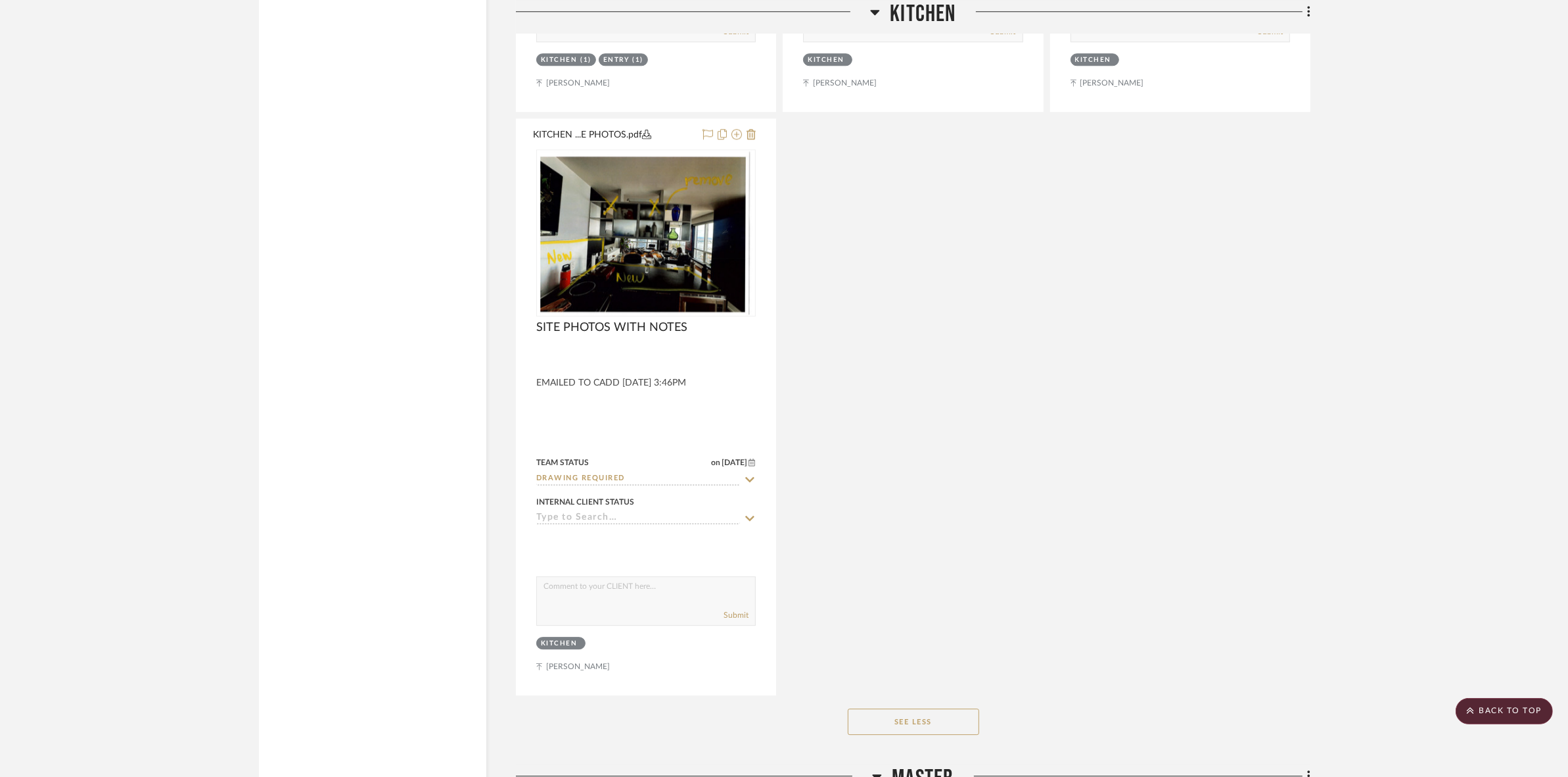
scroll to position [4575, 0]
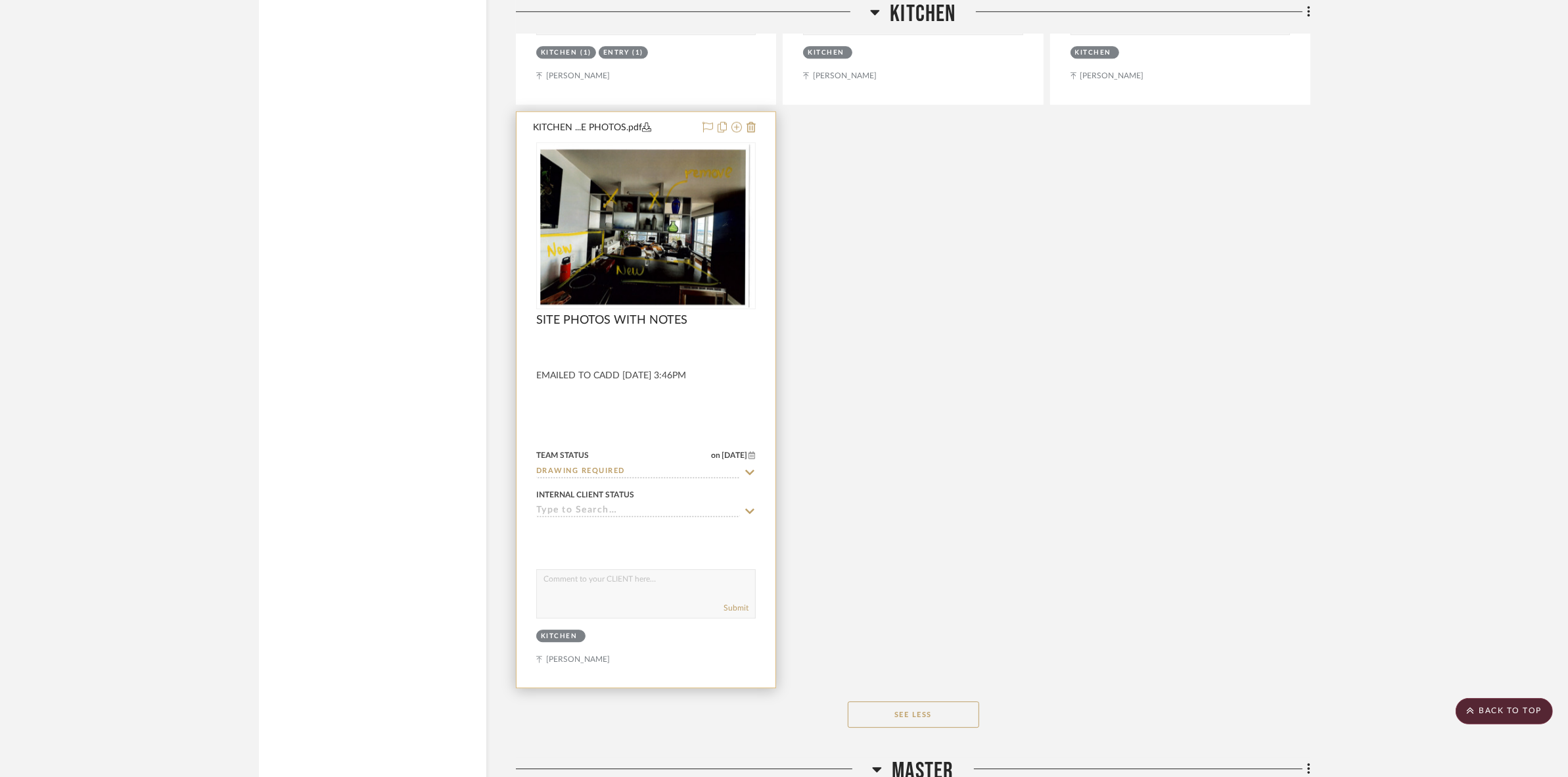
click at [749, 207] on img "0" at bounding box center [645, 225] width 213 height 164
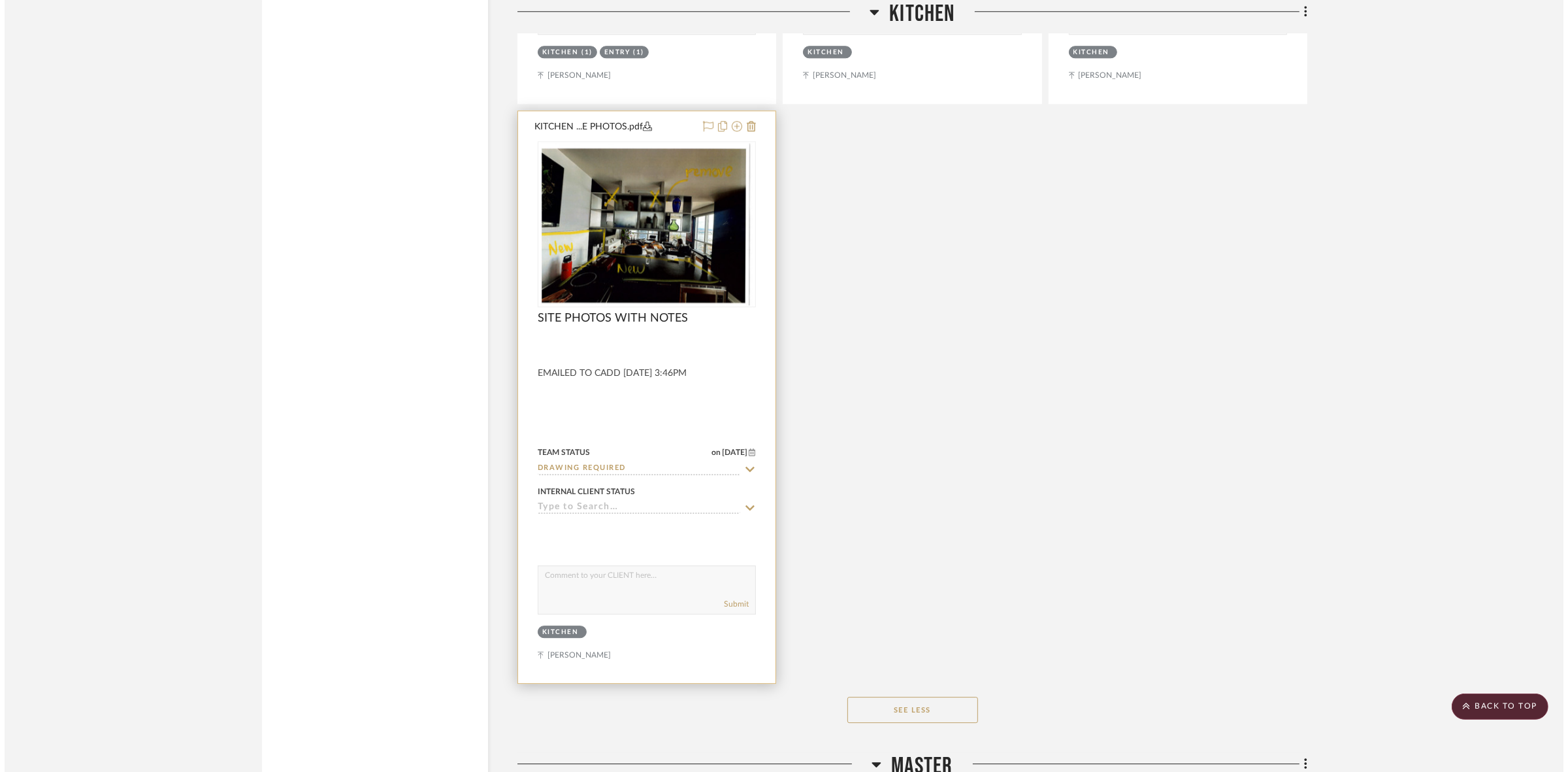
scroll to position [0, 0]
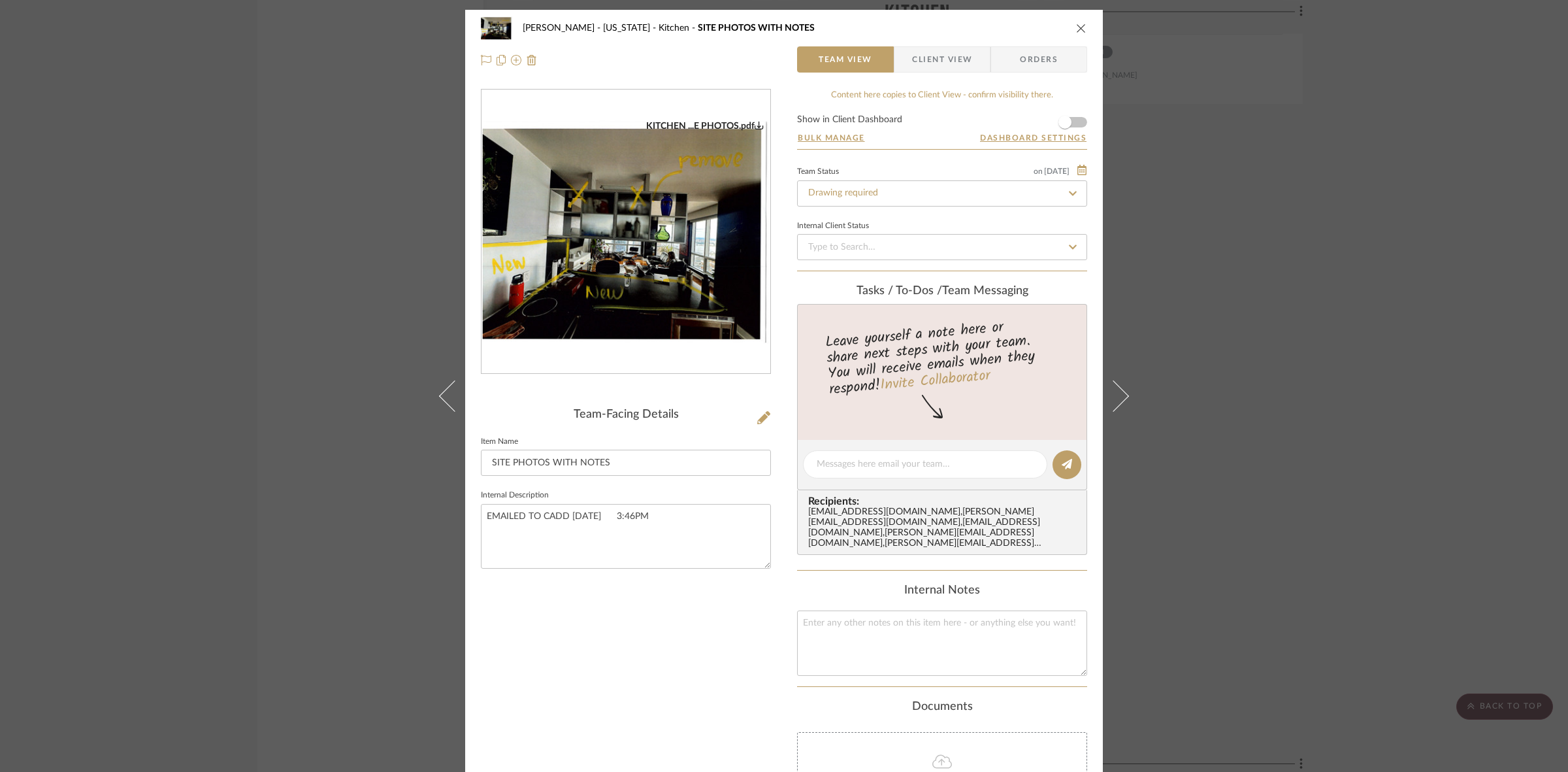
click at [655, 352] on div "KITCHEN ...E PHOTOS.pdf" at bounding box center [625, 232] width 288 height 285
click at [644, 270] on img "0" at bounding box center [625, 231] width 288 height 223
click at [338, 340] on div "[PERSON_NAME] - [US_STATE] Kitchen SITE PHOTOS WITH NOTES Team View Client View…" at bounding box center [784, 386] width 1568 height 772
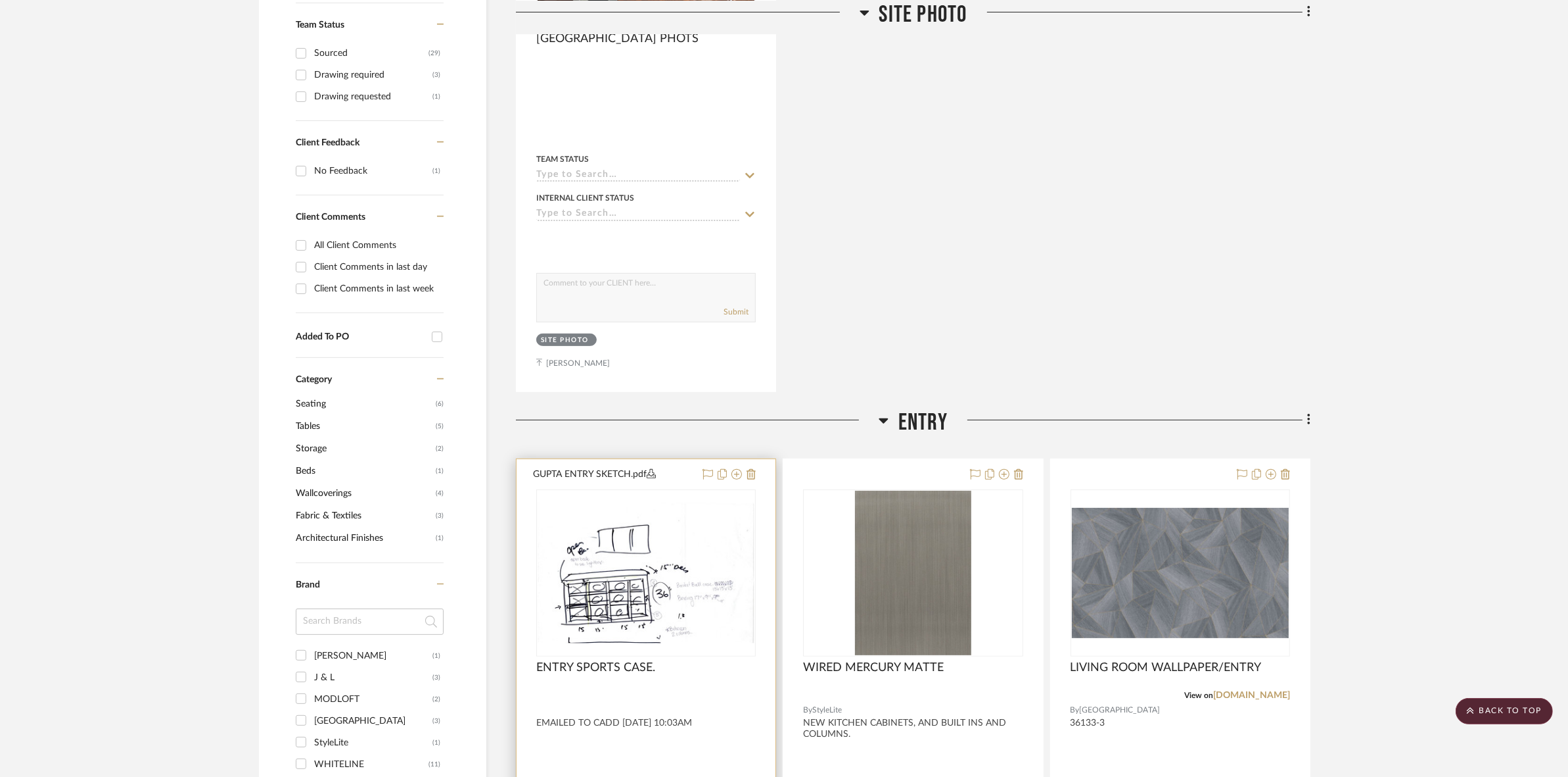
scroll to position [547, 0]
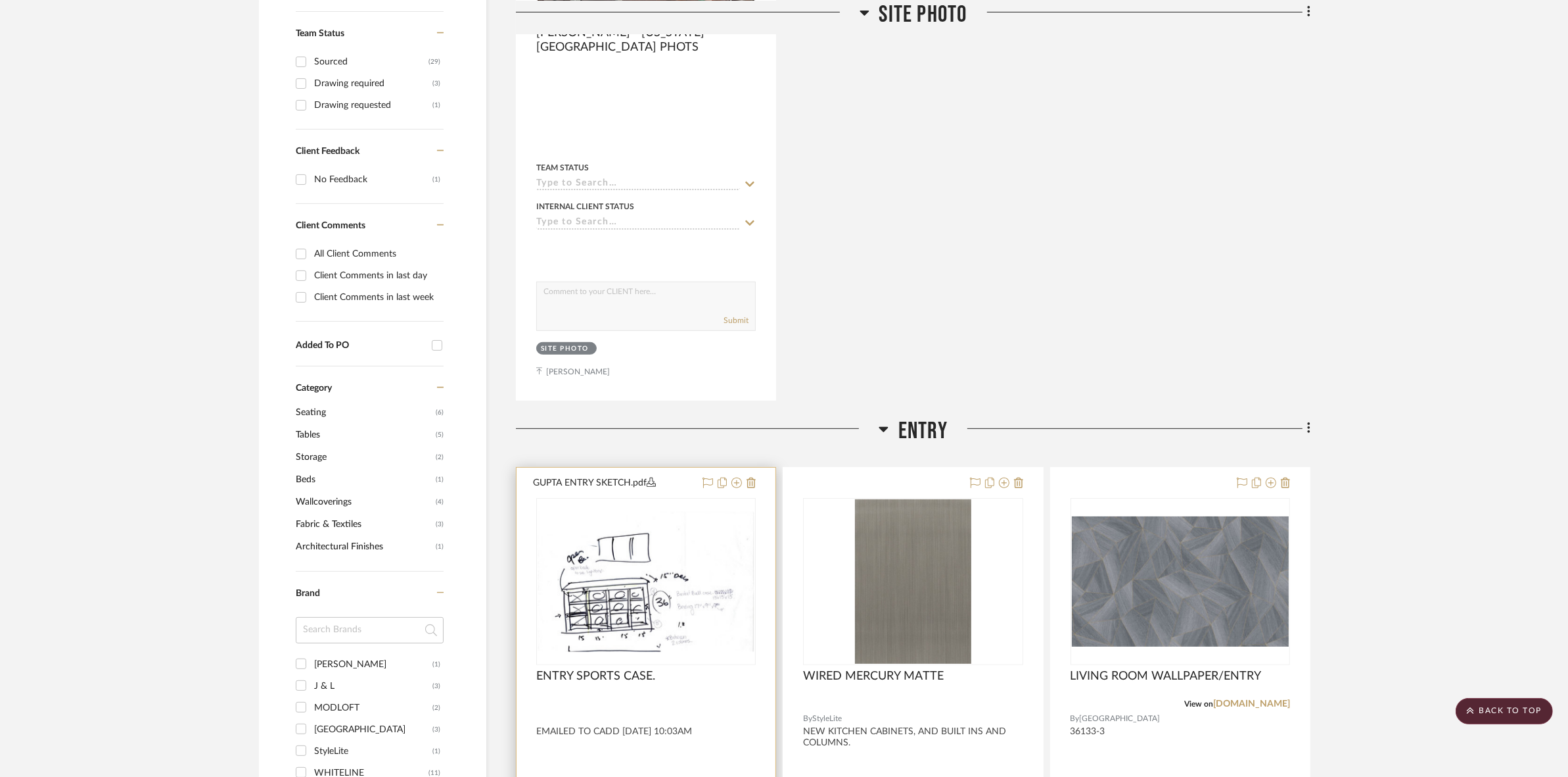
click at [0, 0] on img at bounding box center [0, 0] width 0 height 0
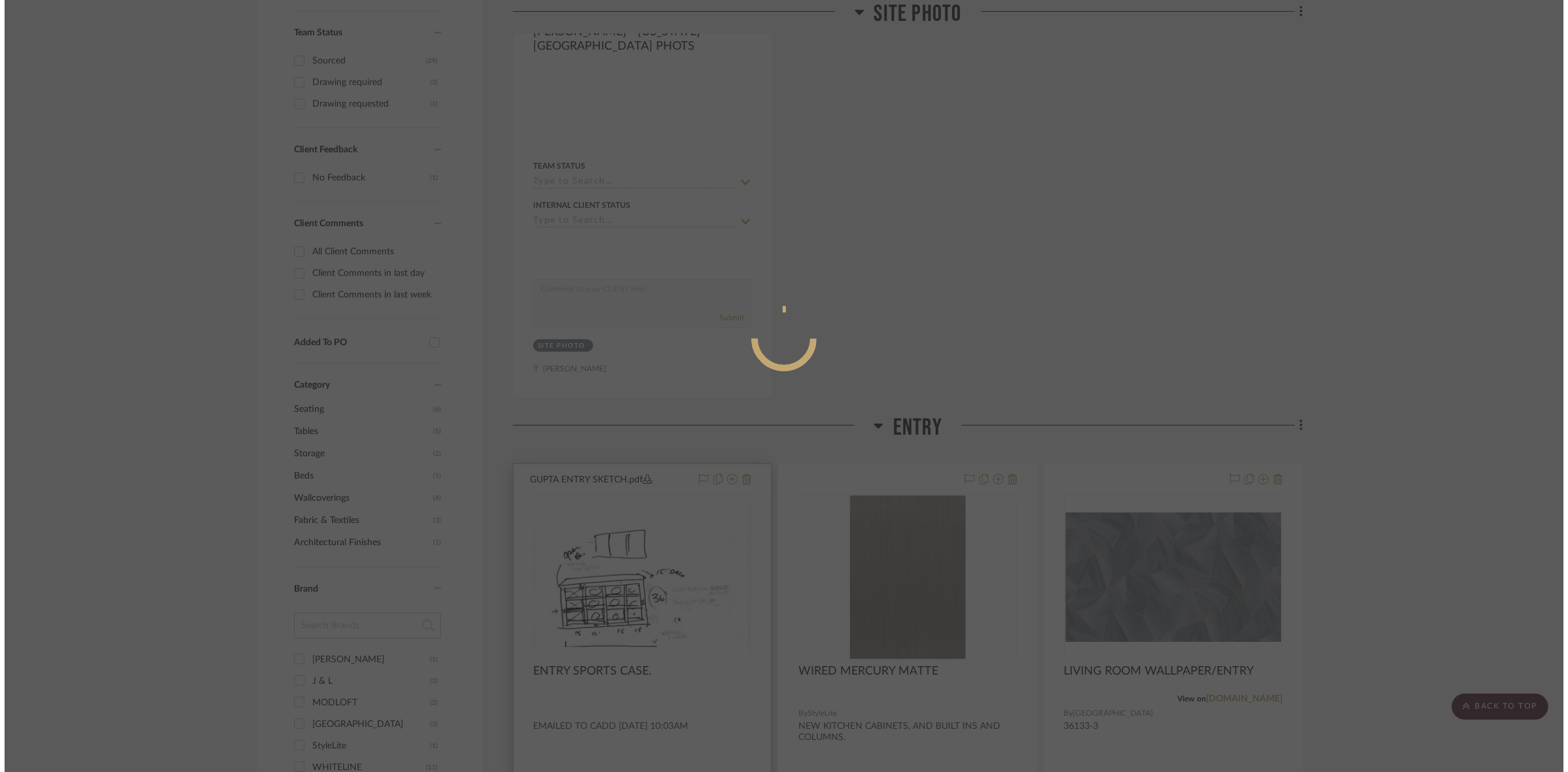
scroll to position [0, 0]
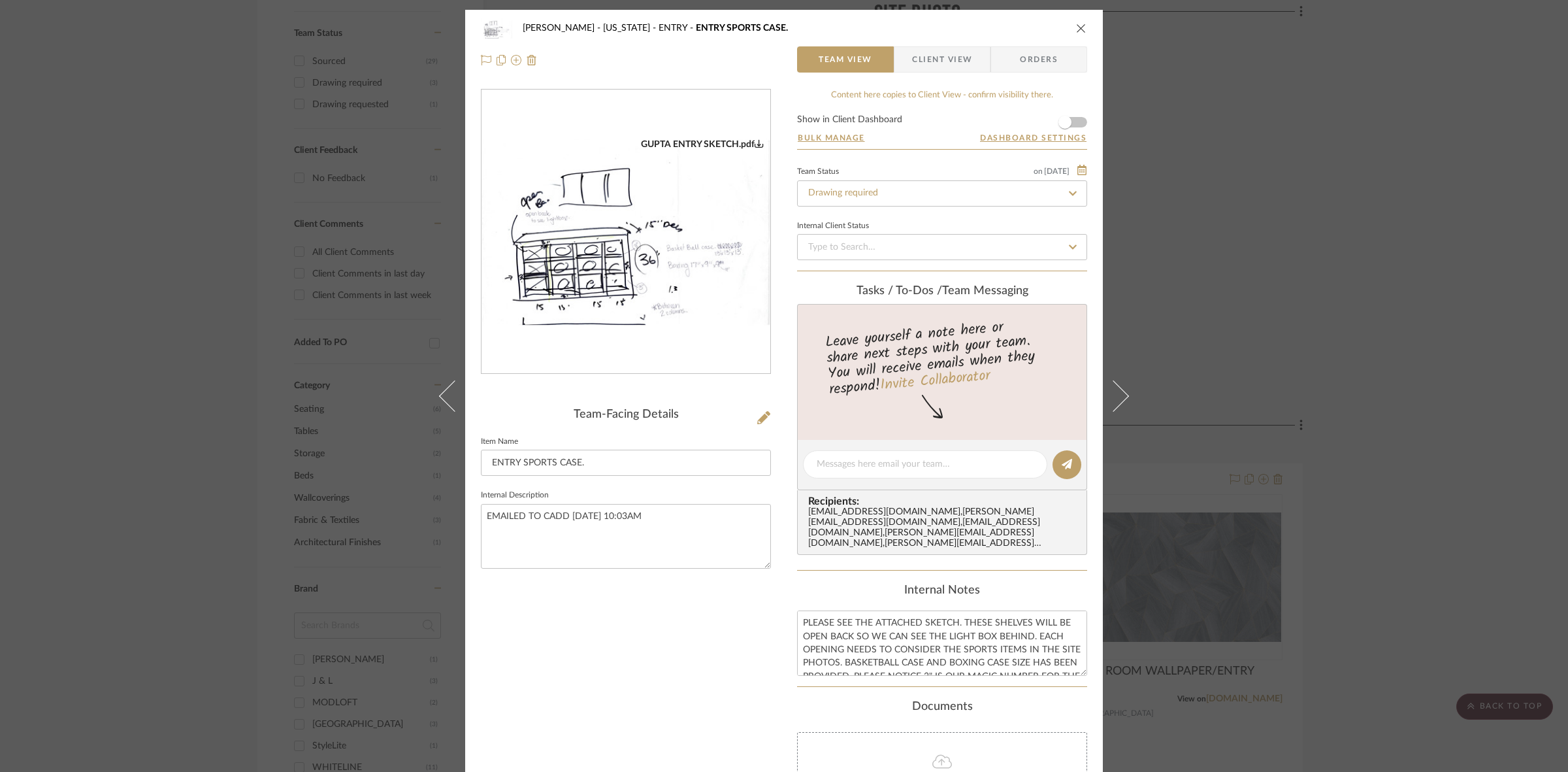
click at [641, 306] on img "0" at bounding box center [625, 232] width 288 height 187
click at [219, 253] on div "[PERSON_NAME] - [US_STATE] ENTRY ENTRY SPORTS CASE. Team View Client View Order…" at bounding box center [784, 386] width 1568 height 772
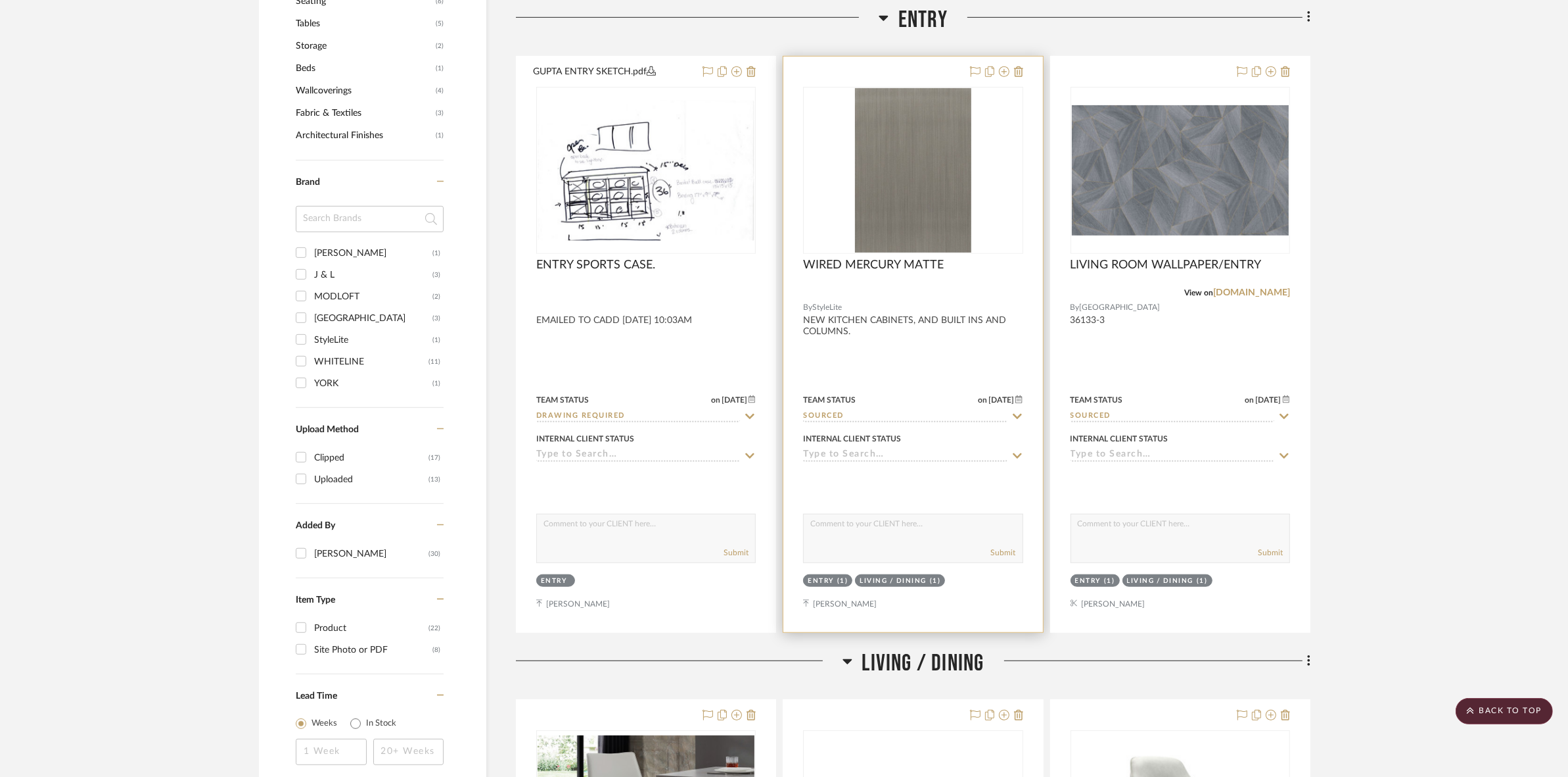
scroll to position [1369, 0]
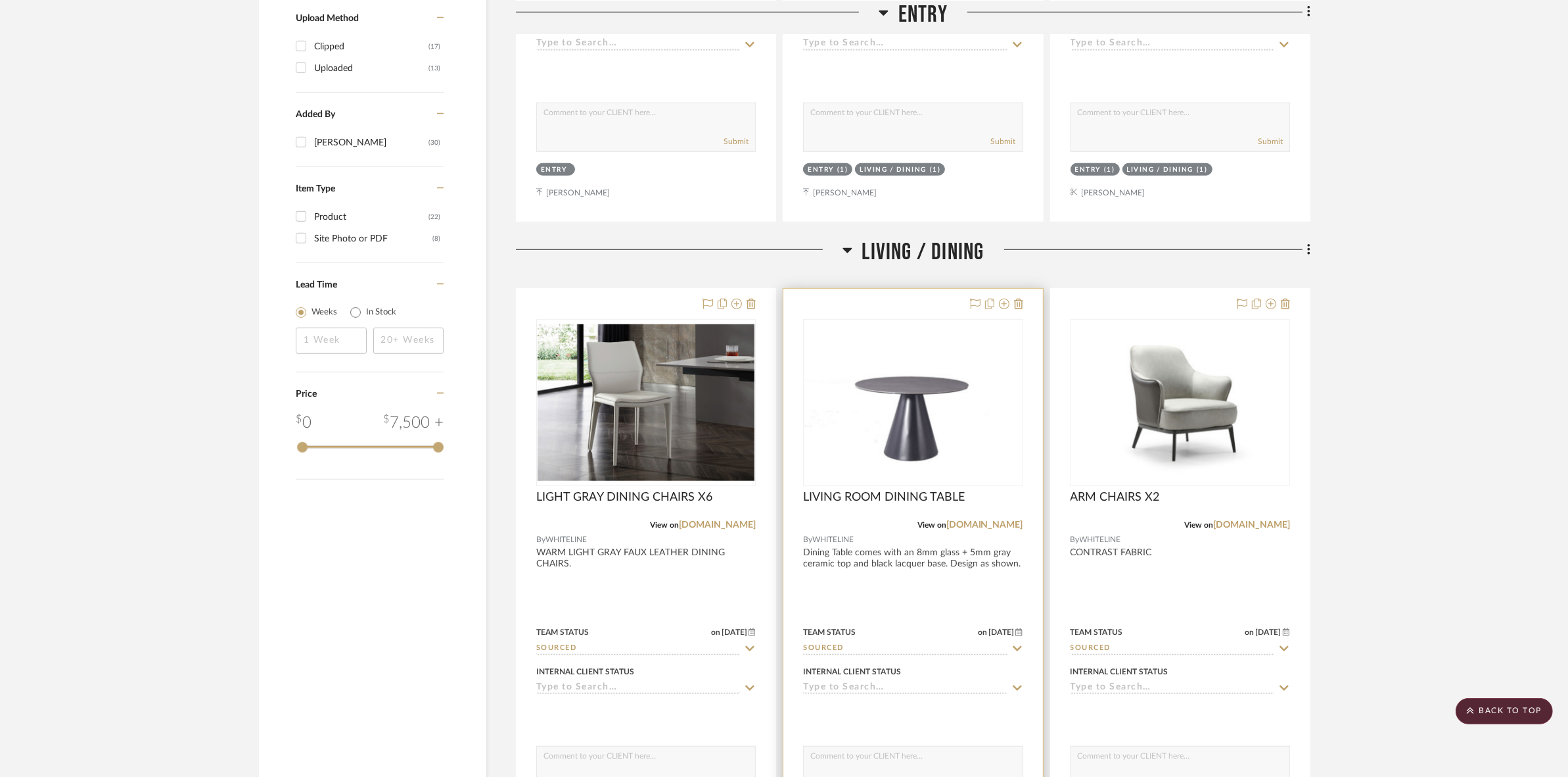
drag, startPoint x: 1254, startPoint y: 295, endPoint x: 930, endPoint y: 311, distance: 324.4
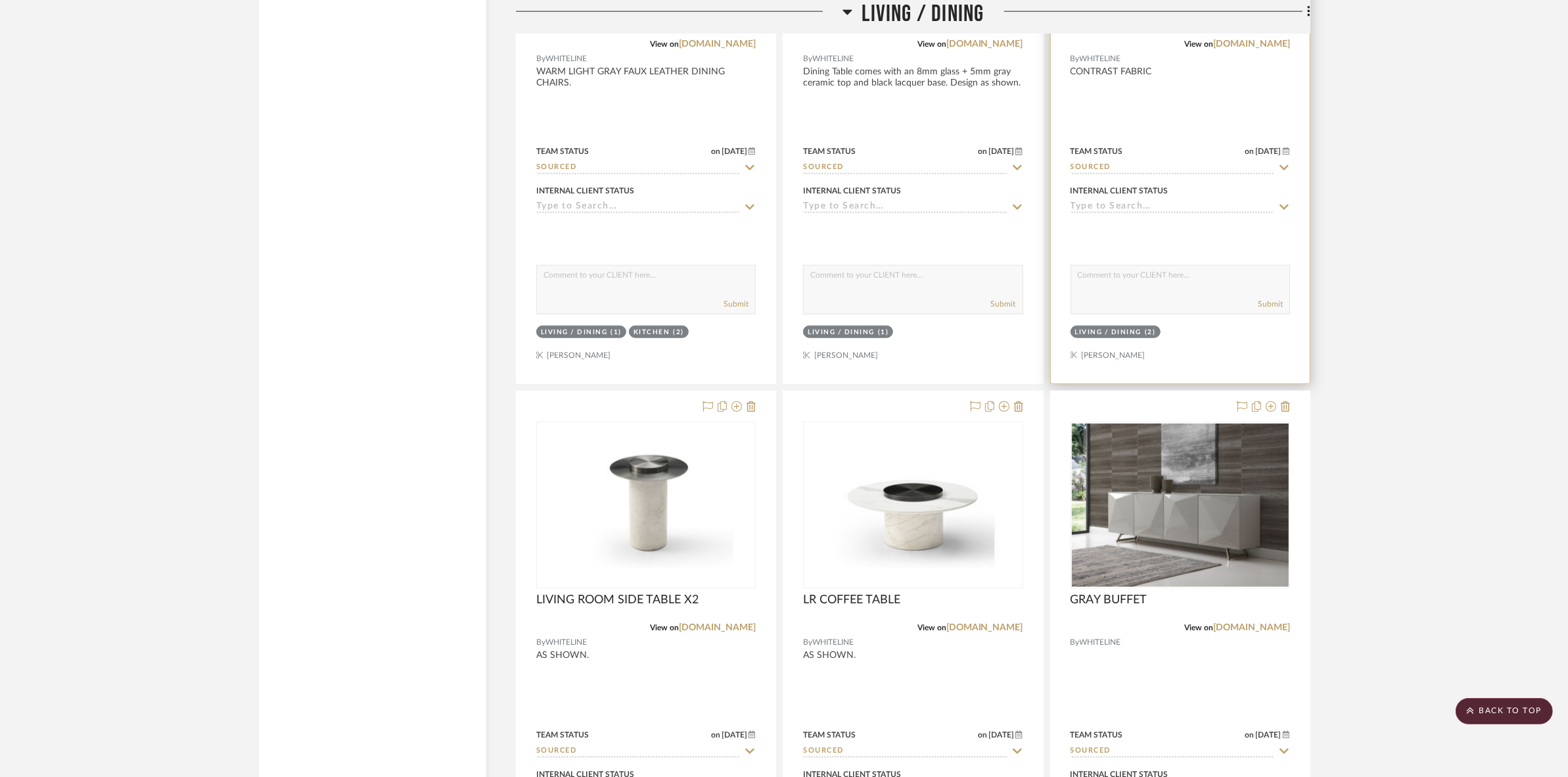
scroll to position [2109, 0]
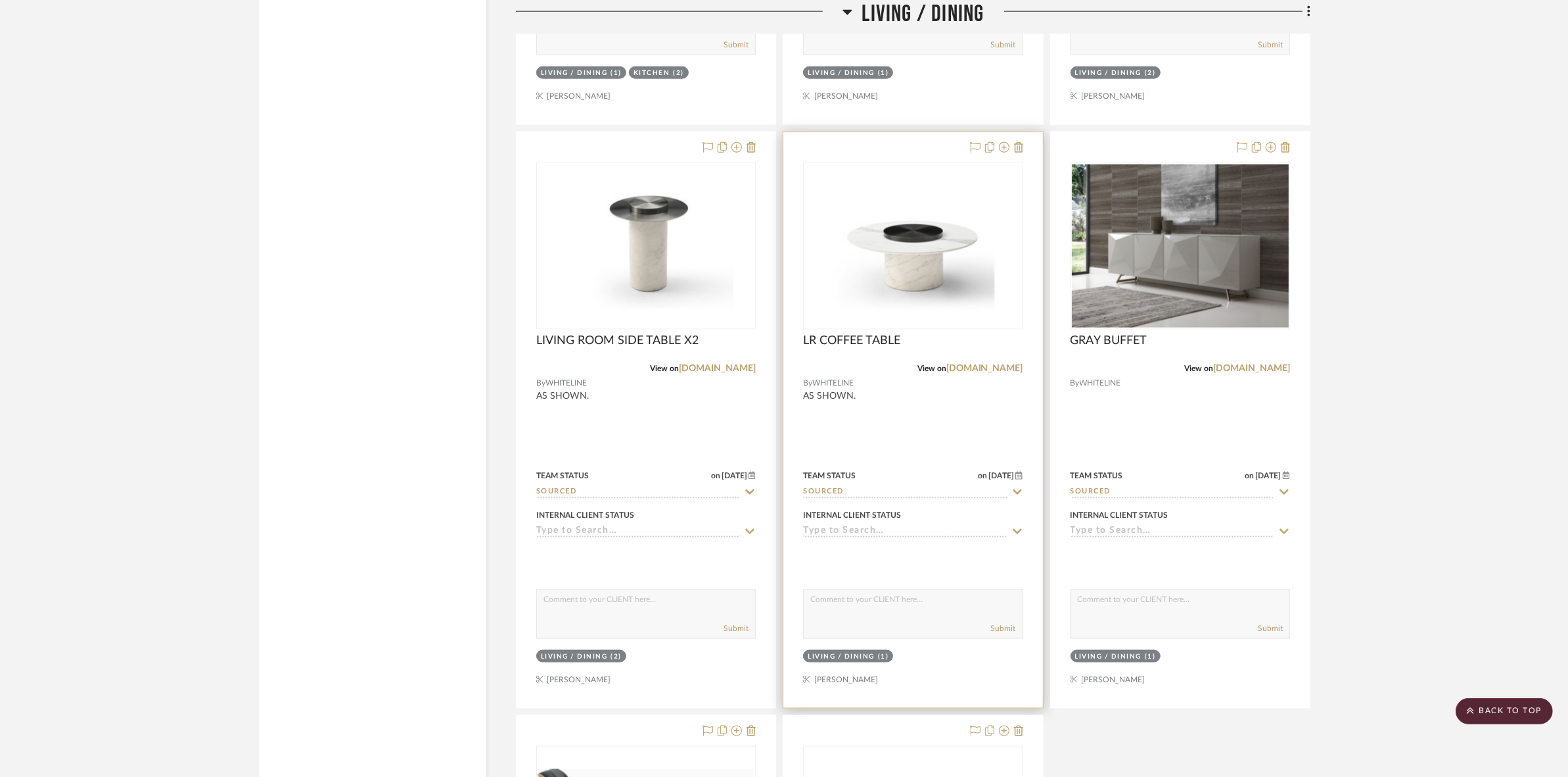
click at [935, 260] on img "0" at bounding box center [912, 246] width 217 height 157
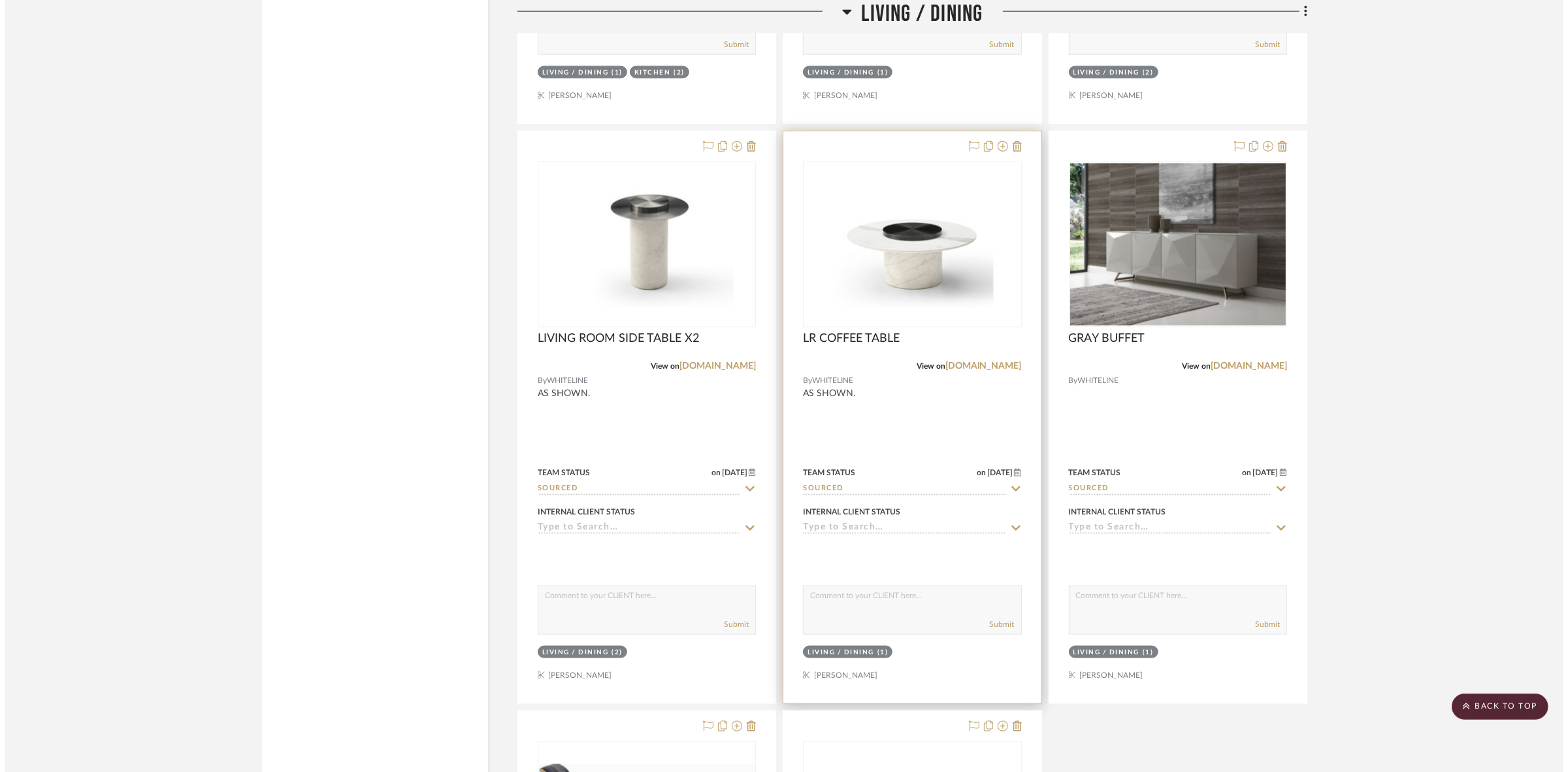
scroll to position [0, 0]
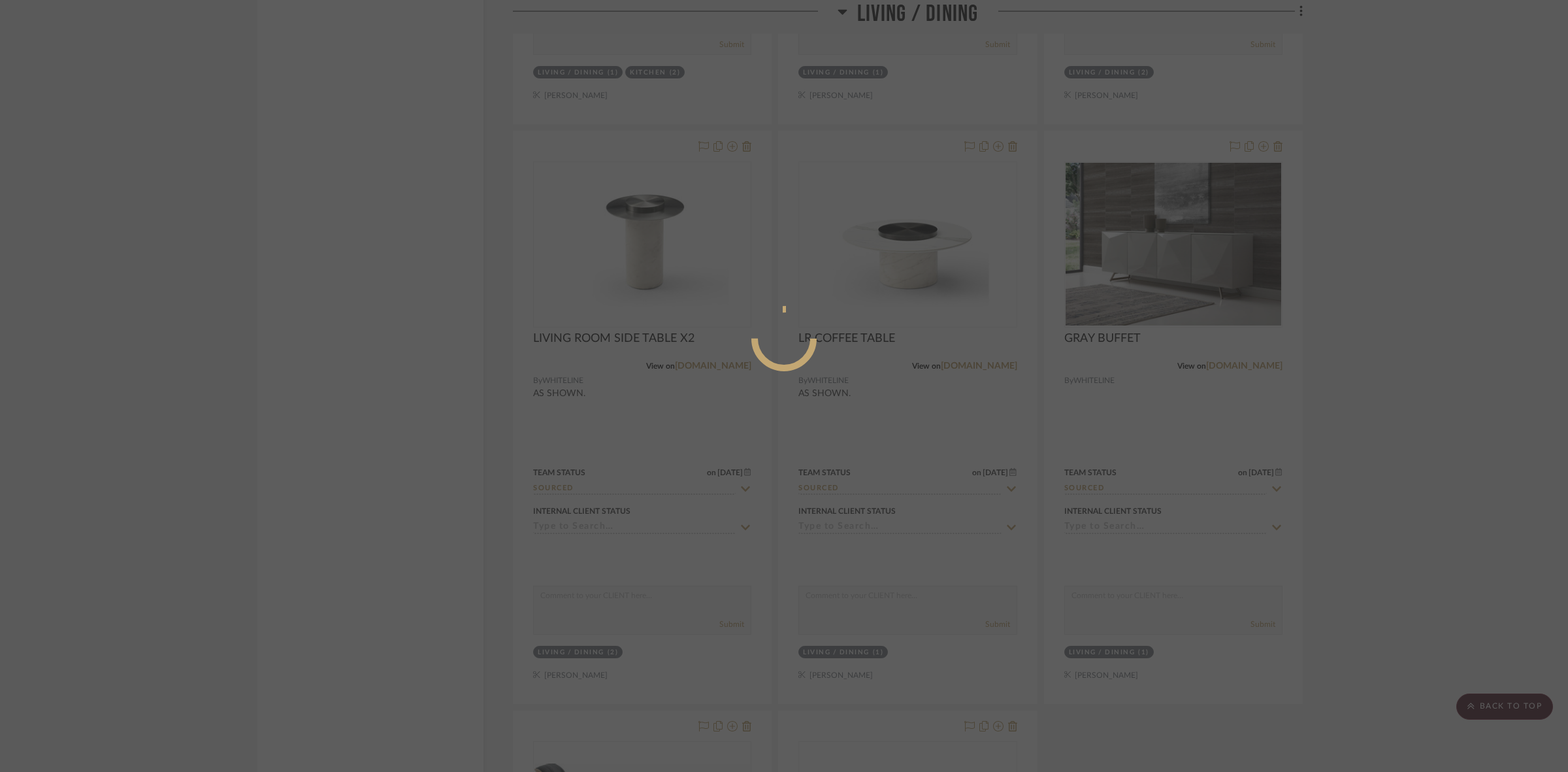
click at [696, 277] on mat-dialog-content at bounding box center [784, 391] width 196 height 563
click at [1467, 445] on div at bounding box center [784, 386] width 1568 height 772
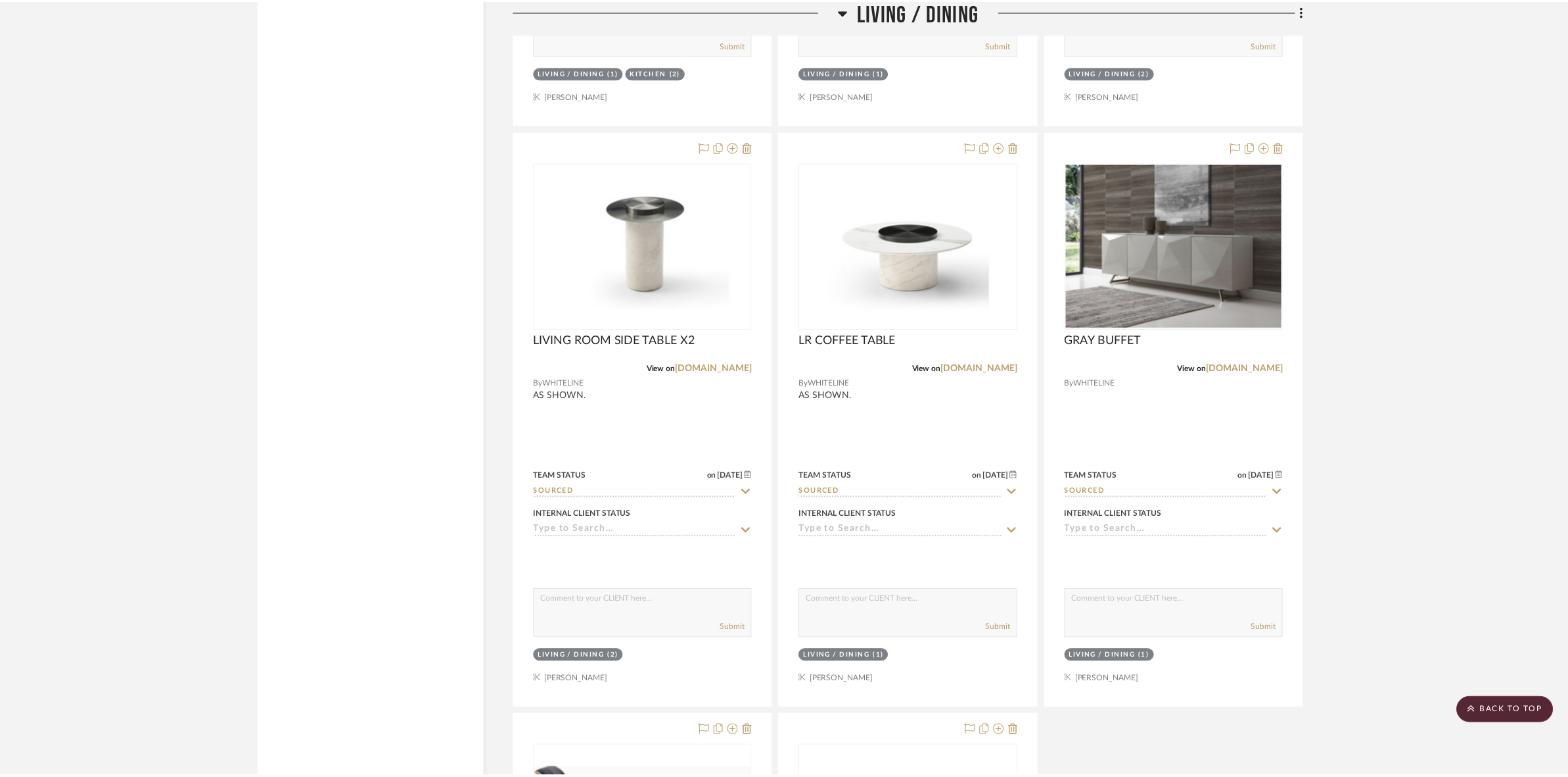
scroll to position [2109, 0]
